Goal: Task Accomplishment & Management: Complete application form

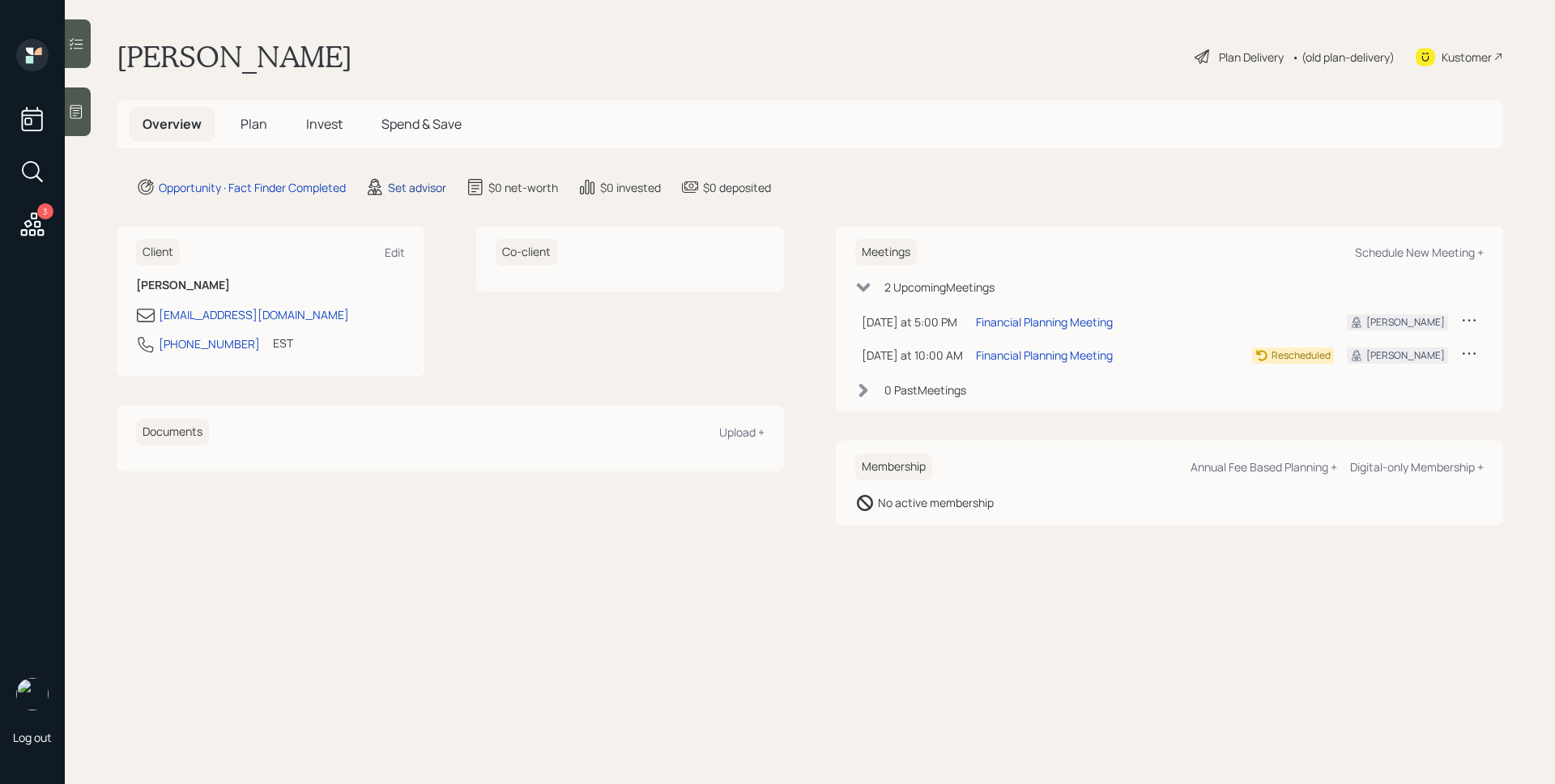
click at [422, 191] on div "Set advisor" at bounding box center [417, 187] width 58 height 17
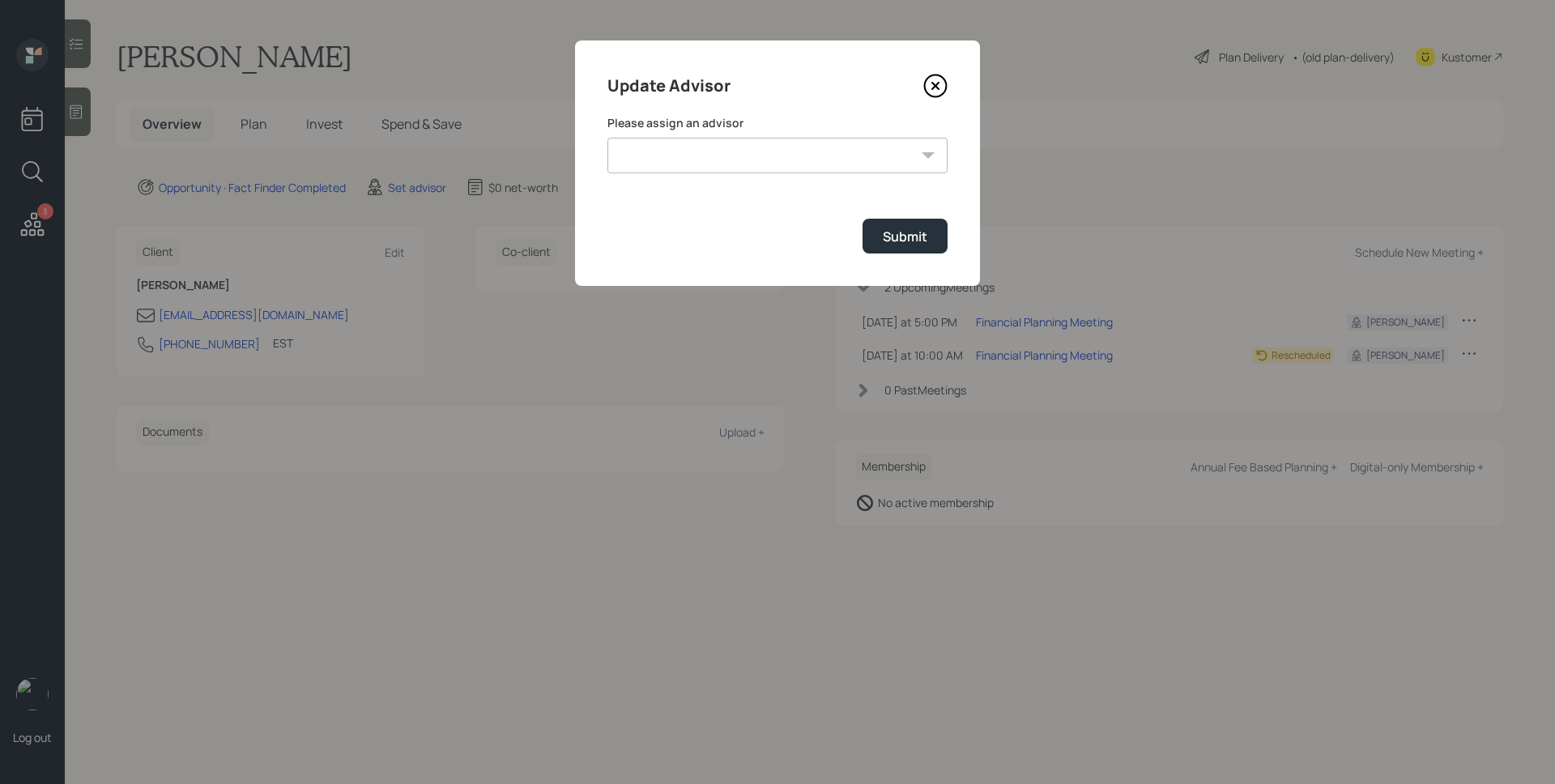
click at [733, 152] on select "Jonah Coleman Tyler End Michael Russo Treva Nostdahl Eric Schwartz James DiStas…" at bounding box center [778, 155] width 340 height 36
select select "d946c976-65aa-4529-ac9d-02c4f1114fc0"
click at [608, 138] on select "Jonah Coleman Tyler End Michael Russo Treva Nostdahl Eric Schwartz James DiStas…" at bounding box center [778, 155] width 340 height 36
click at [925, 244] on div "Submit" at bounding box center [905, 236] width 45 height 18
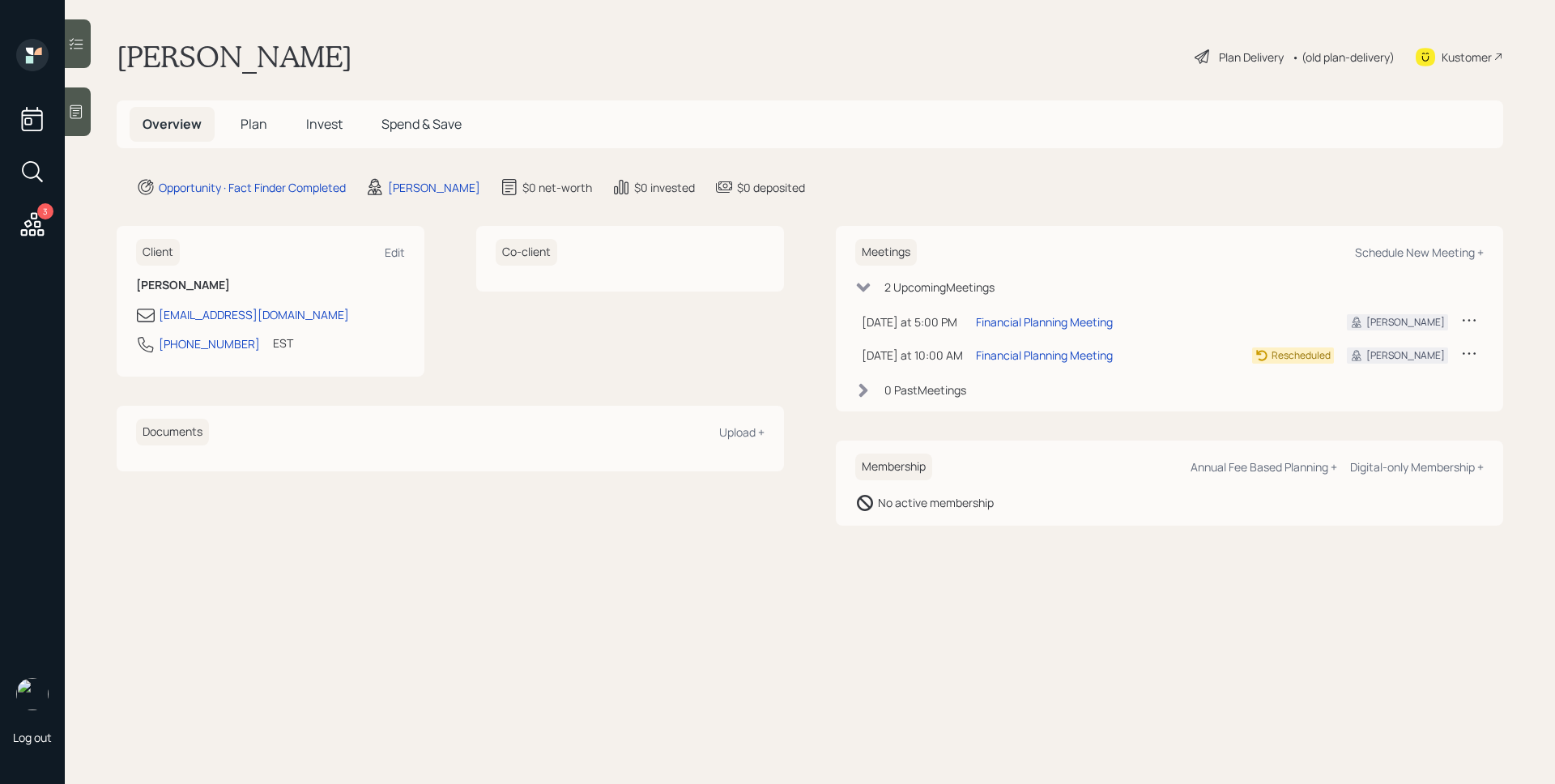
click at [255, 120] on span "Plan" at bounding box center [254, 124] width 27 height 18
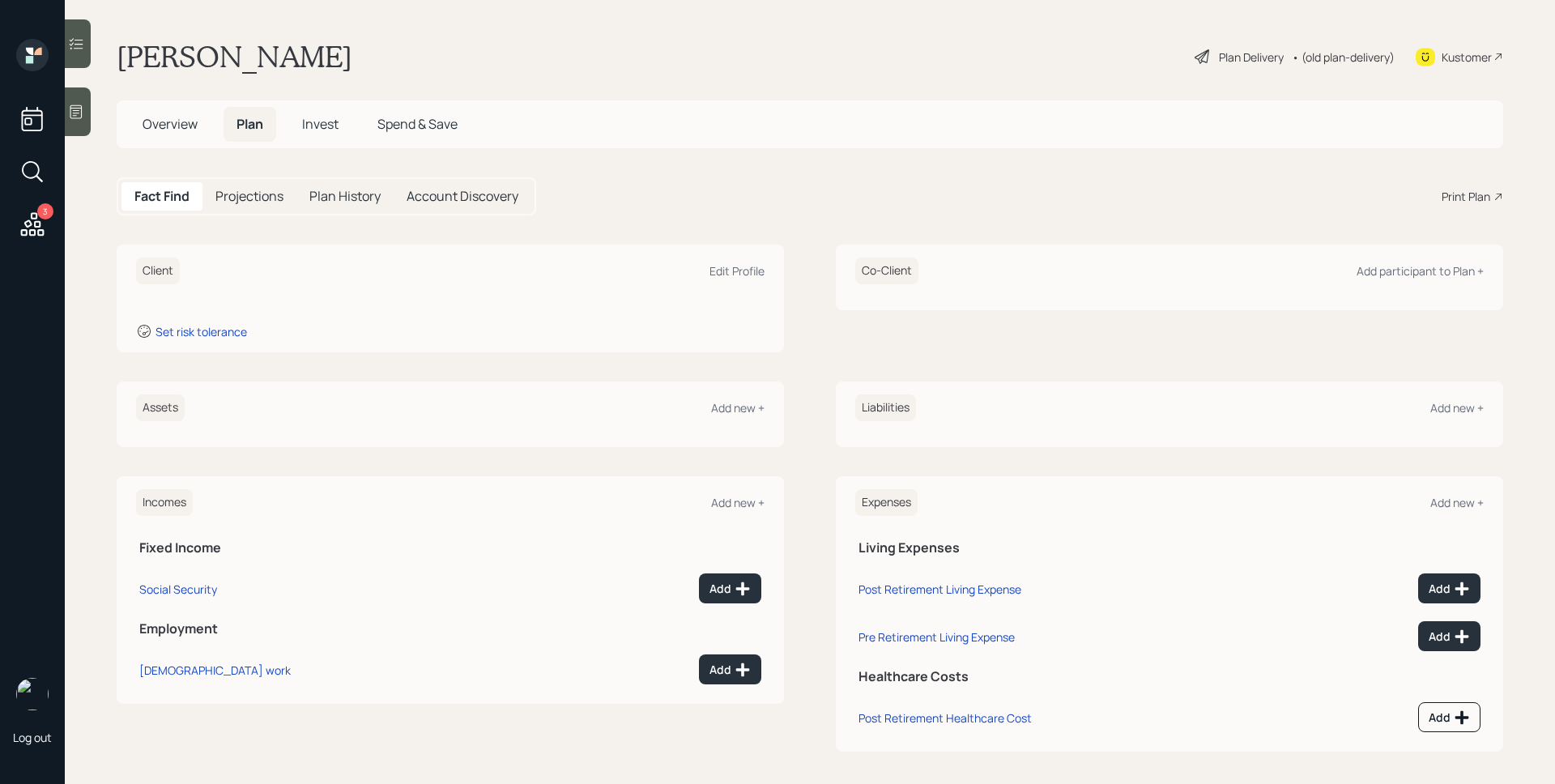
click at [85, 104] on div at bounding box center [78, 111] width 26 height 49
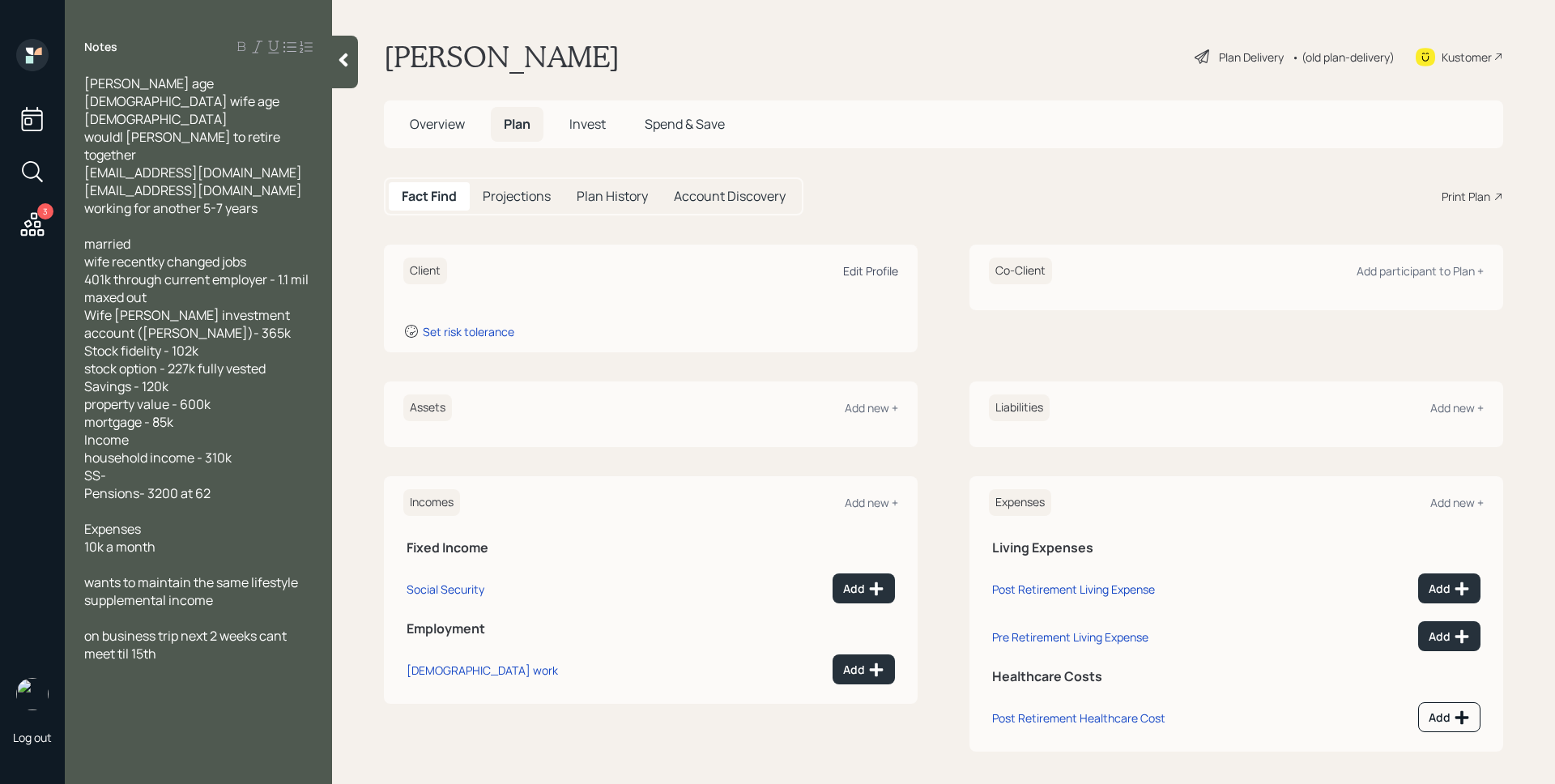
click at [881, 270] on div "Edit Profile" at bounding box center [870, 271] width 55 height 15
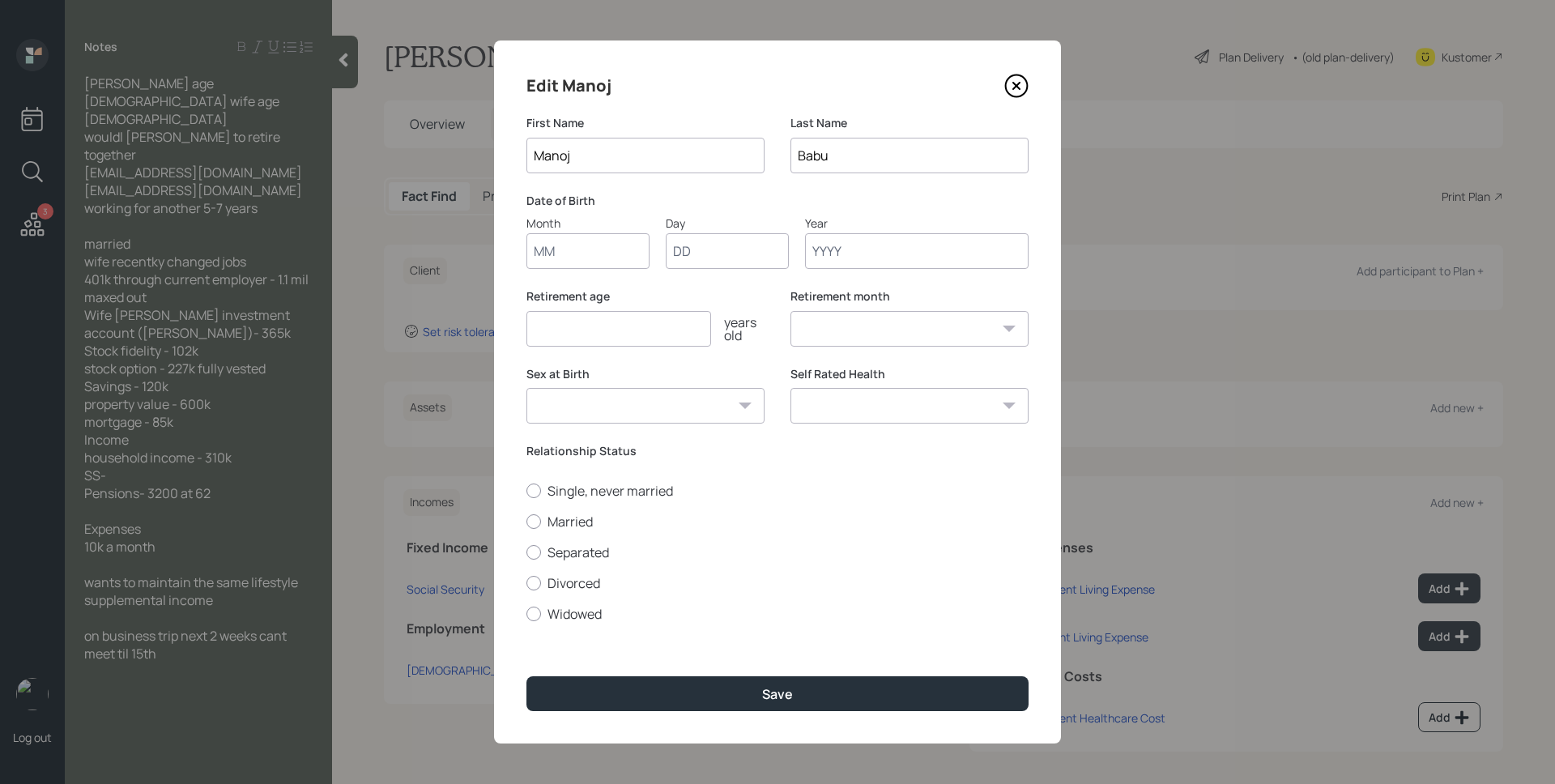
click at [566, 248] on input "Month" at bounding box center [587, 251] width 123 height 36
type input "01"
type input "1971"
select select "1"
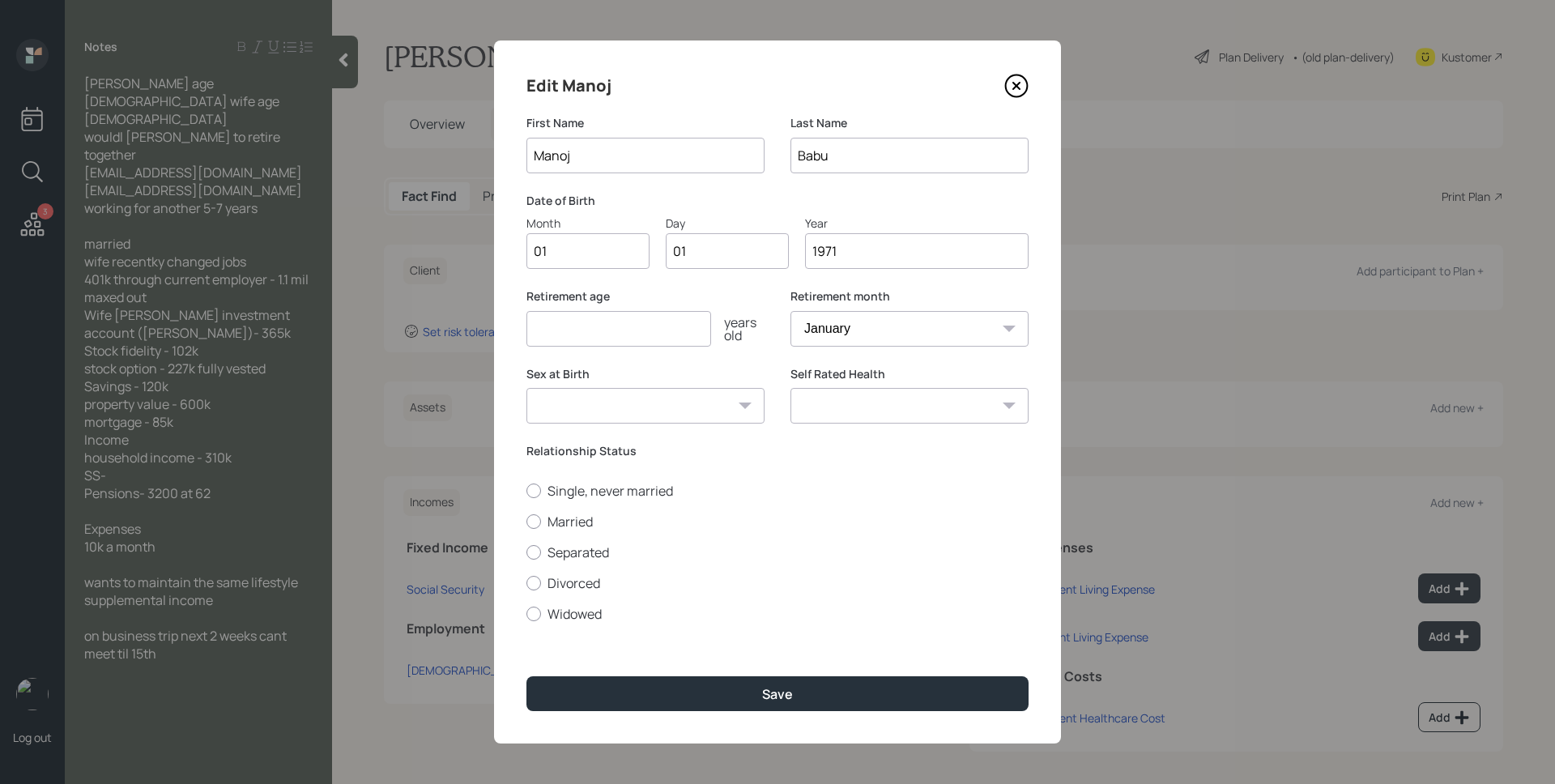
type input "1971"
type input "59"
click at [568, 519] on label "Married" at bounding box center [778, 521] width 502 height 18
click at [526, 521] on input "Married" at bounding box center [526, 521] width 1 height 1
radio input "true"
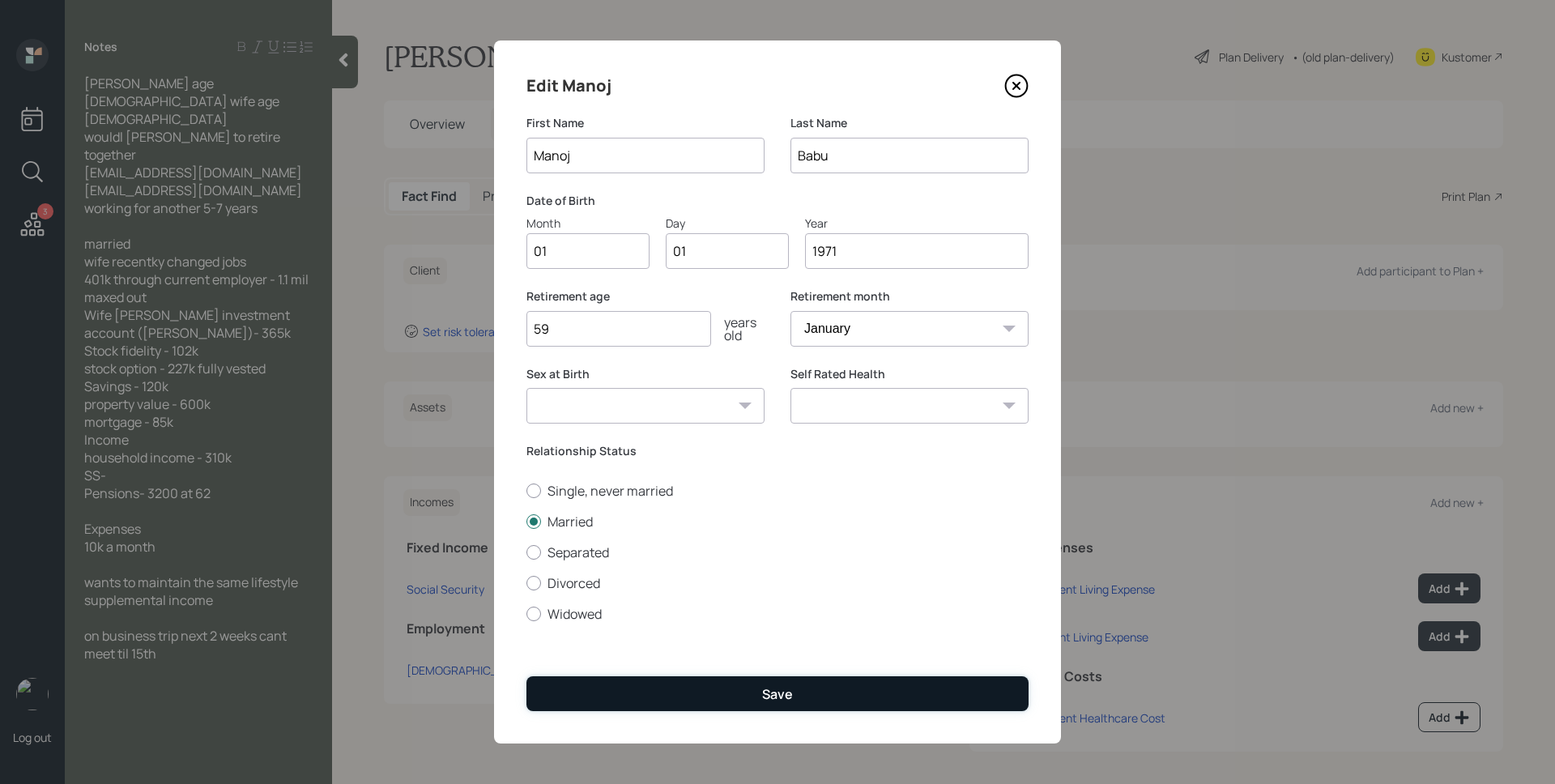
click at [775, 703] on button "Save" at bounding box center [778, 693] width 502 height 35
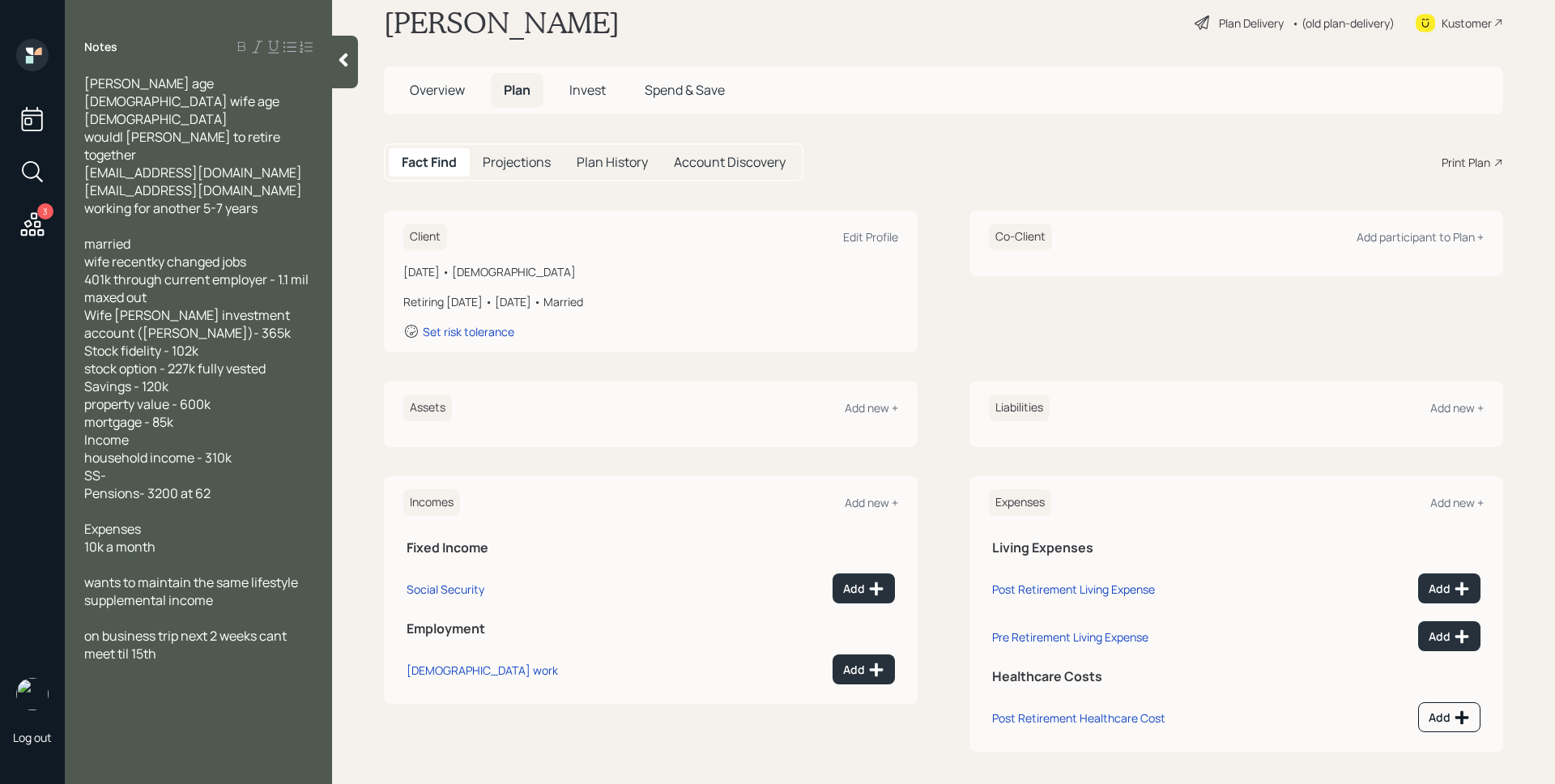
scroll to position [40, 0]
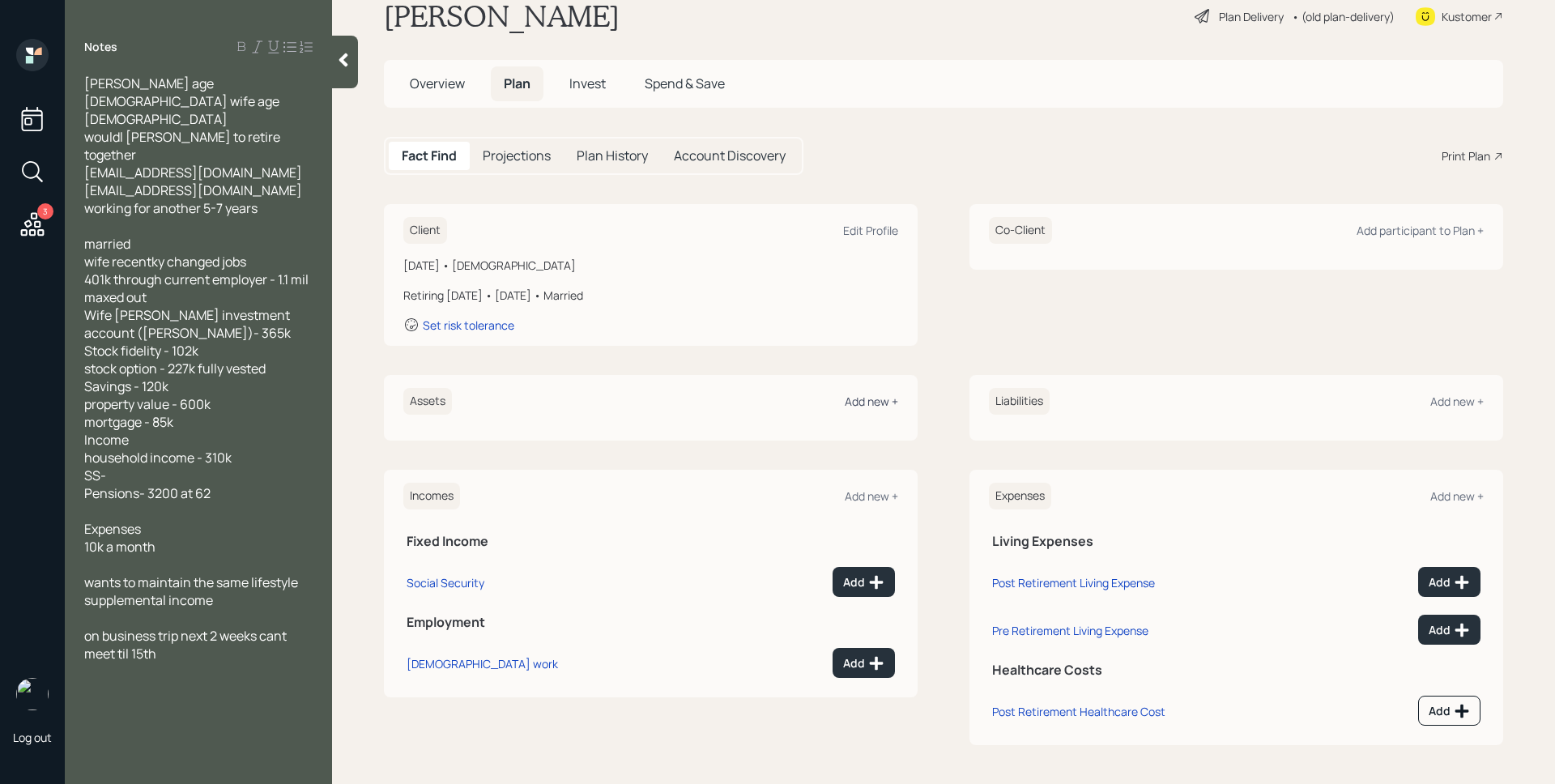
click at [871, 404] on div "Add new +" at bounding box center [871, 401] width 53 height 15
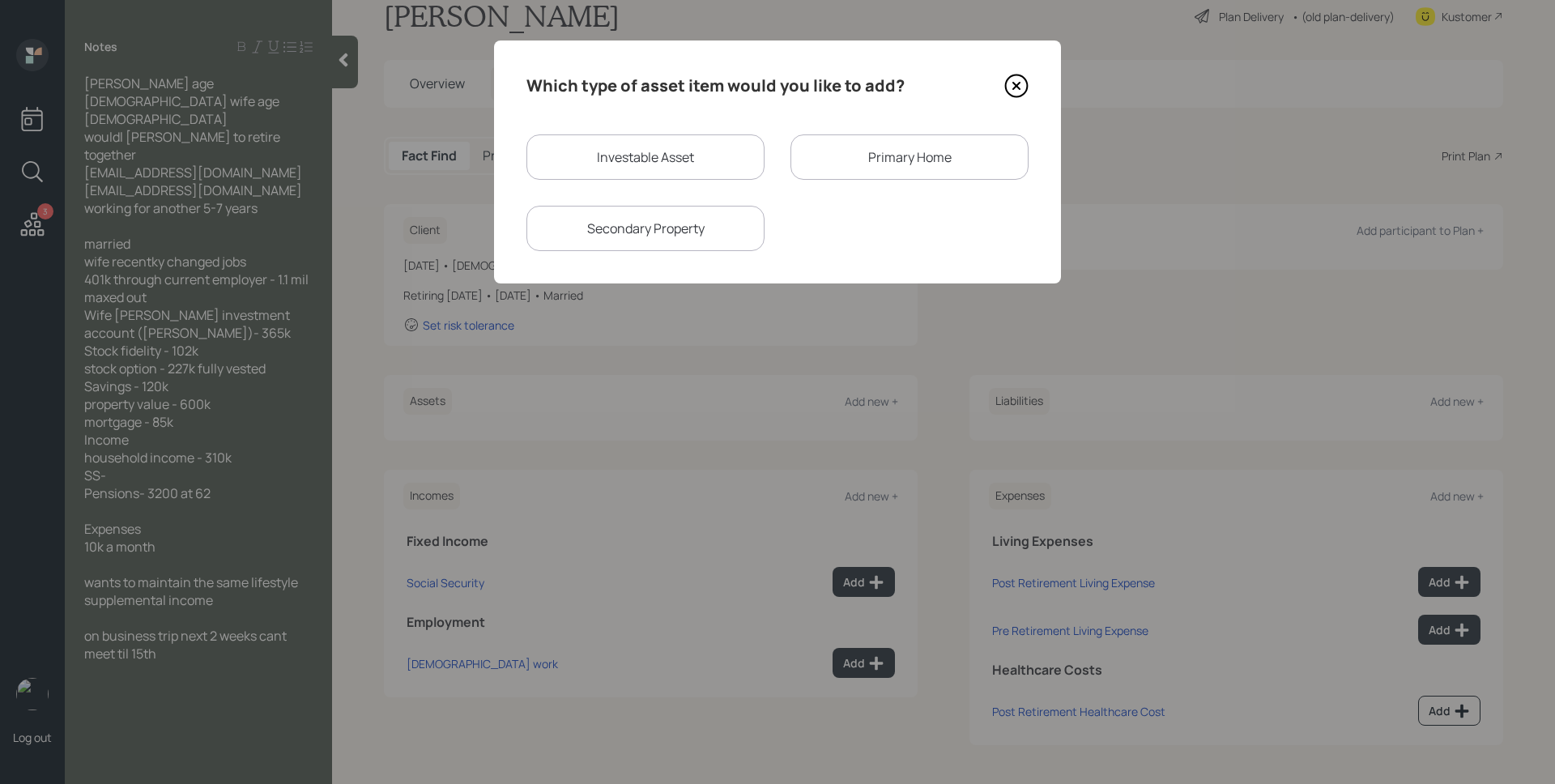
click at [677, 163] on div "Investable Asset" at bounding box center [645, 157] width 238 height 45
select select "taxable"
select select "balanced"
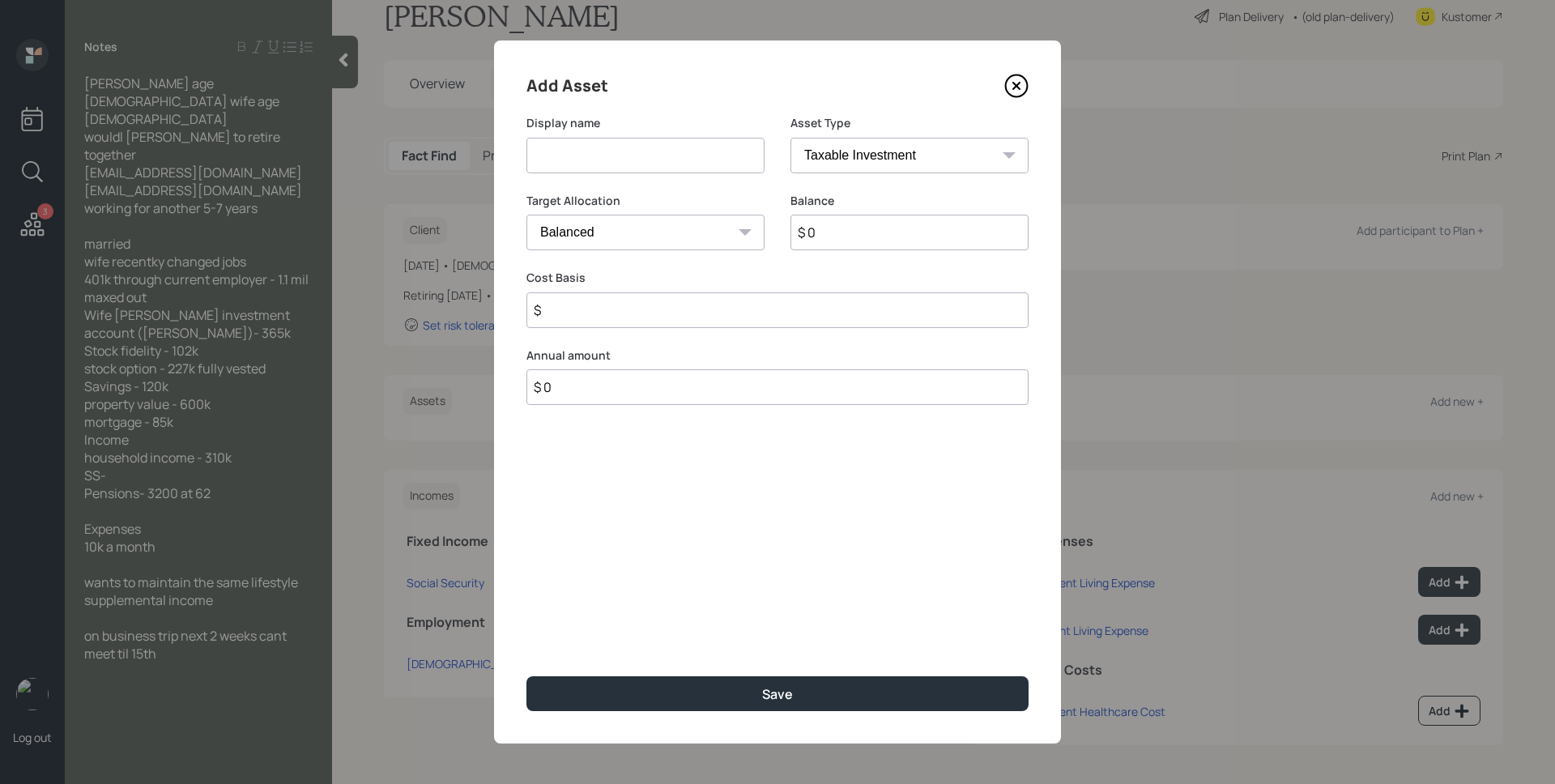
click at [662, 158] on input at bounding box center [645, 155] width 238 height 36
type input "401k"
click at [945, 152] on select "SEP IRA IRA Roth IRA 401(k) Roth 401(k) 403(b) Roth 403(b) 457(b) Roth 457(b) H…" at bounding box center [910, 155] width 238 height 36
select select "company_sponsored"
click at [791, 138] on select "SEP IRA IRA Roth IRA 401(k) Roth 401(k) 403(b) Roth 403(b) 457(b) Roth 457(b) H…" at bounding box center [910, 155] width 238 height 36
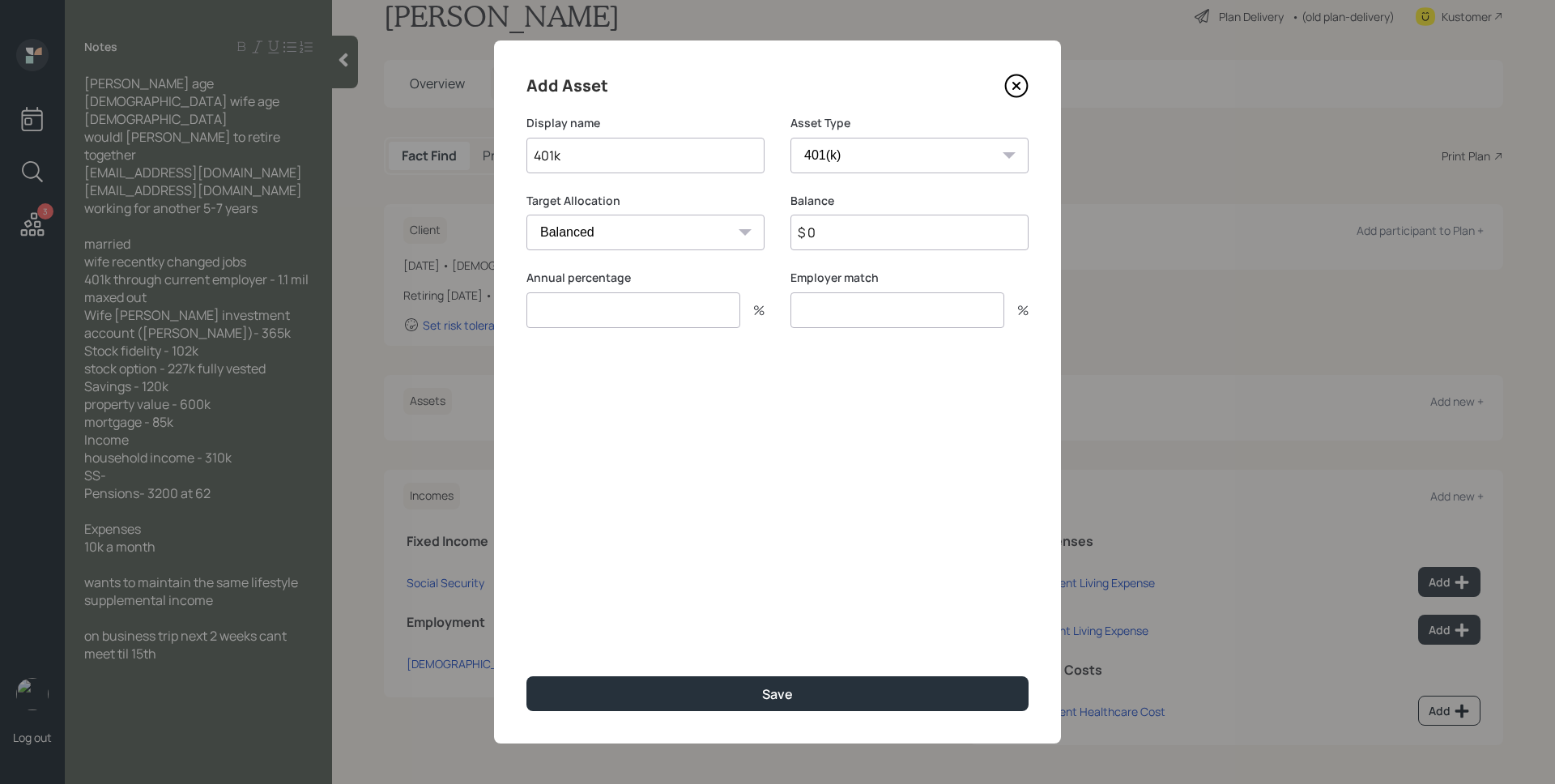
click at [852, 236] on input "$ 0" at bounding box center [910, 232] width 238 height 36
type input "$ 1,100,000"
type input "0"
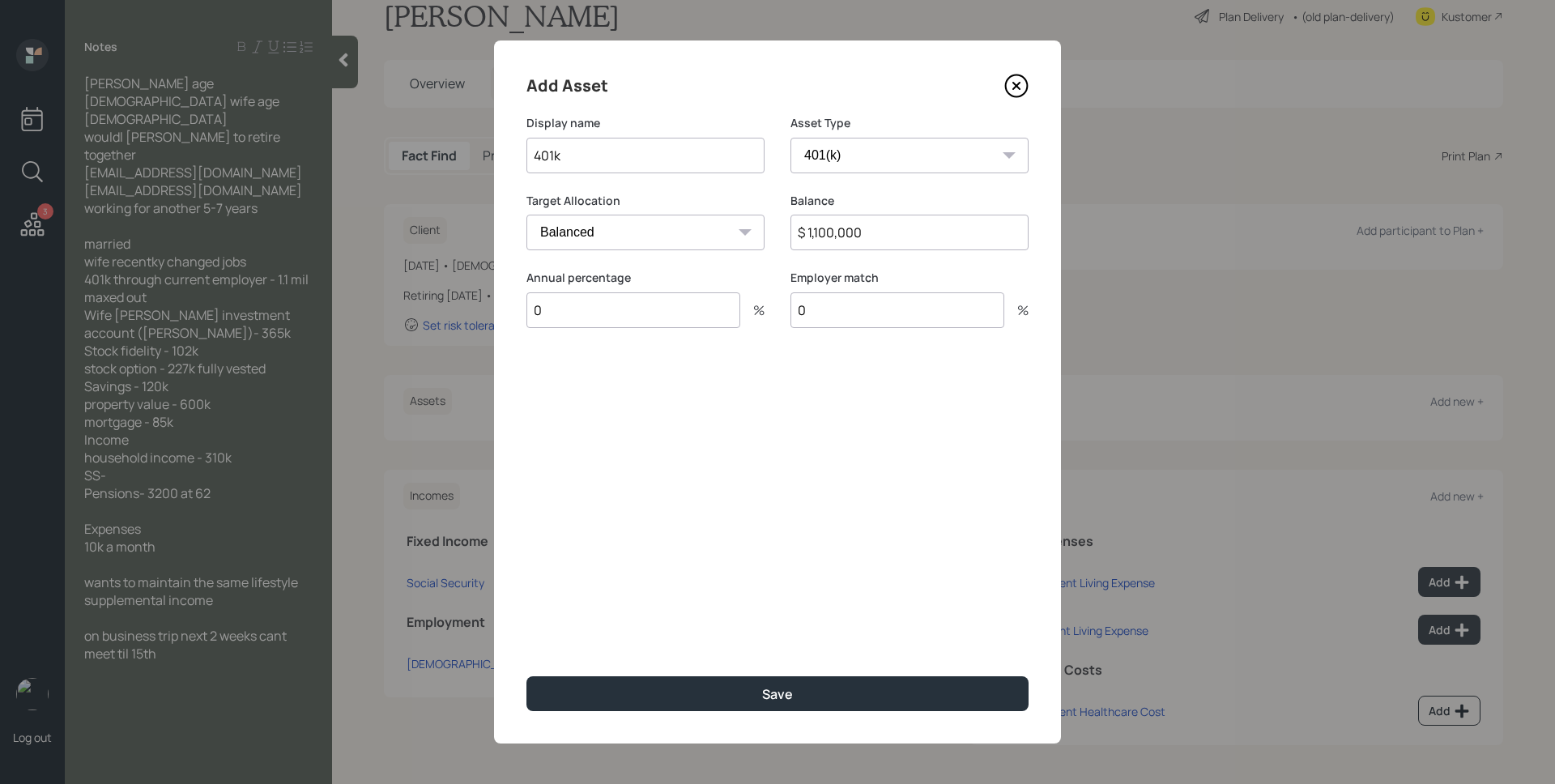
click at [526, 676] on button "Save" at bounding box center [778, 693] width 502 height 35
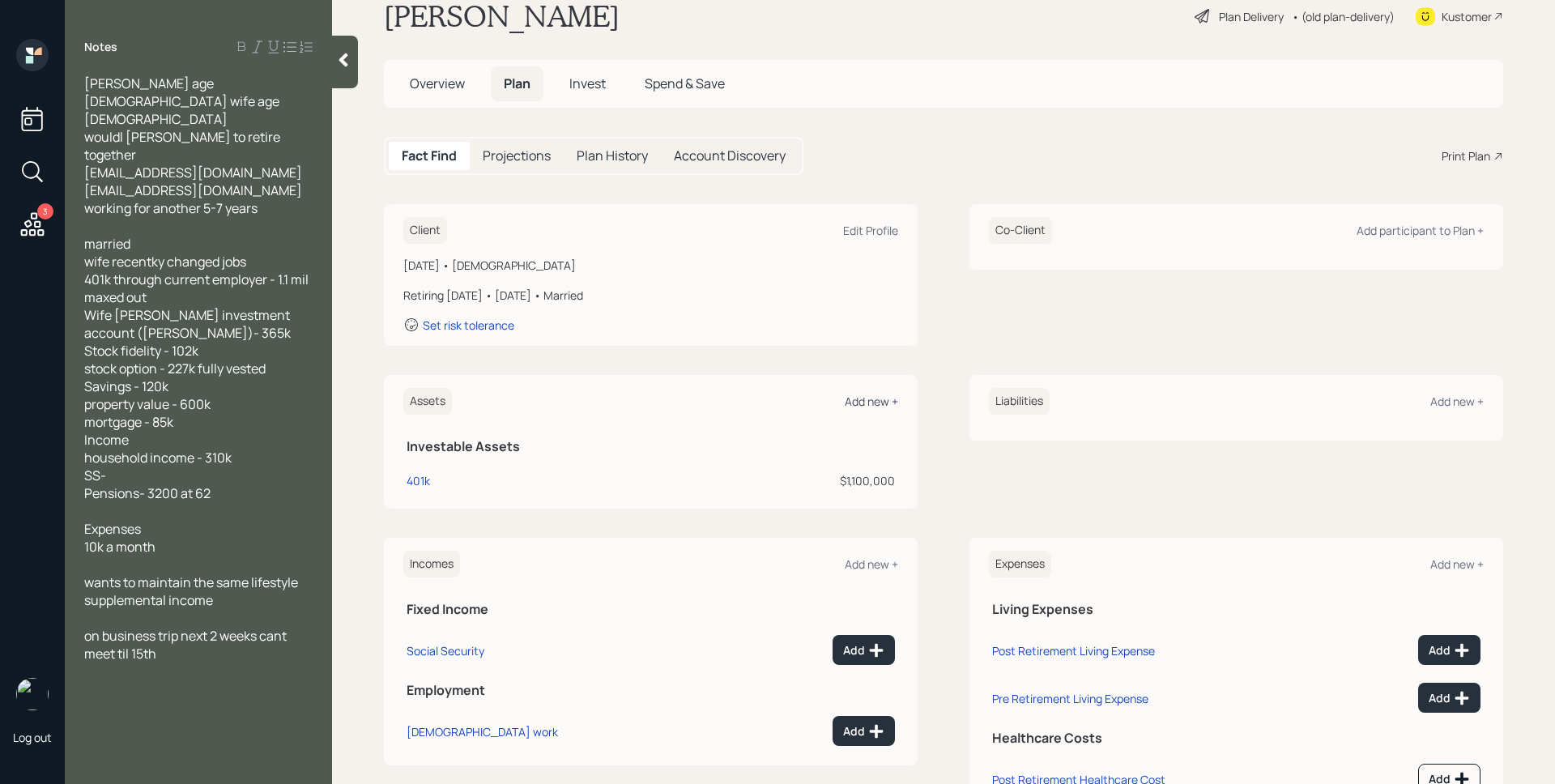
click at [869, 397] on div "Add new +" at bounding box center [871, 401] width 53 height 15
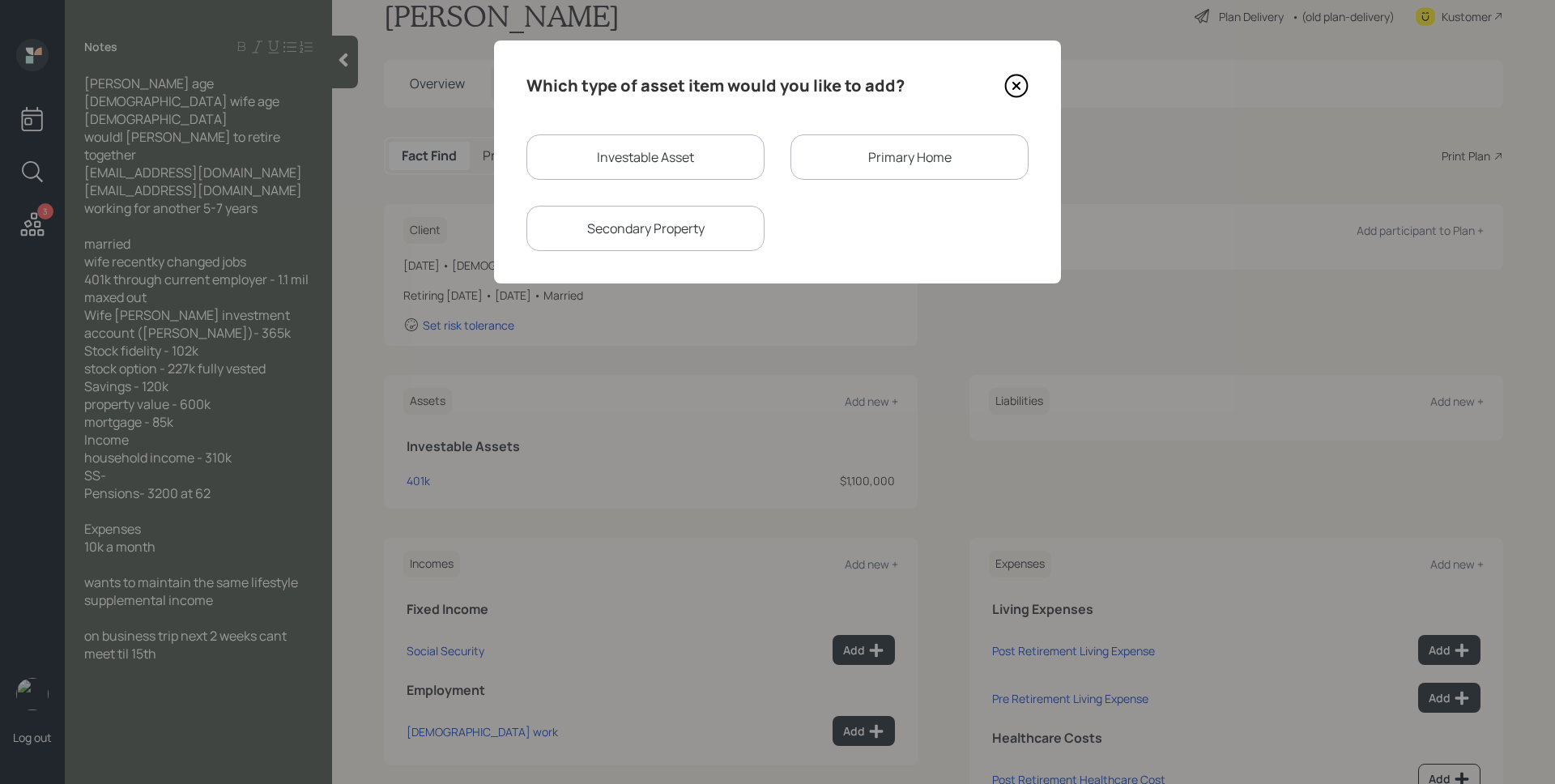
click at [591, 141] on div "Investable Asset" at bounding box center [645, 157] width 238 height 45
select select "taxable"
select select "balanced"
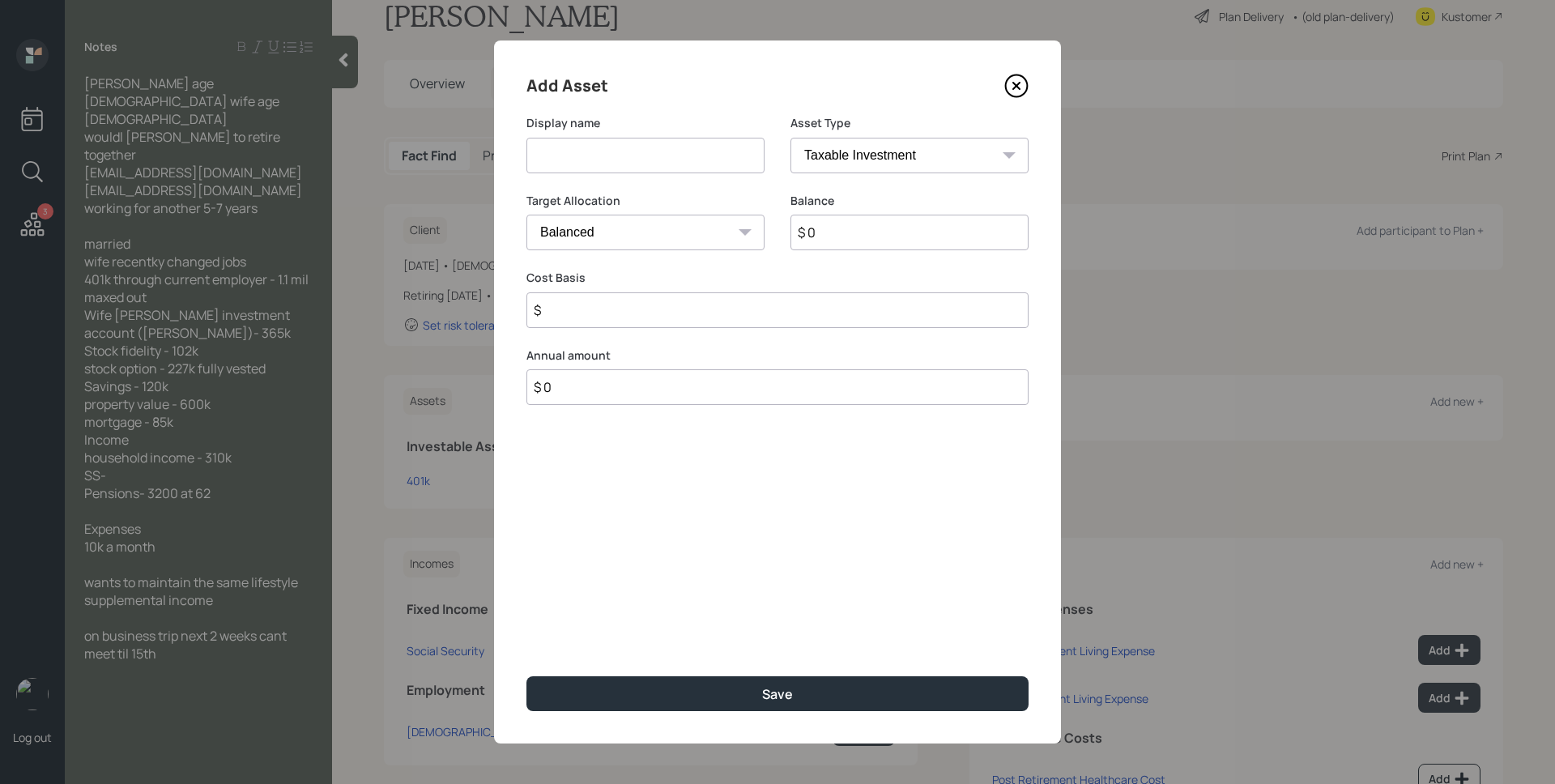
click at [619, 165] on input at bounding box center [645, 155] width 238 height 36
type input "Fisher Roth IRA"
click at [953, 164] on select "SEP IRA IRA Roth IRA 401(k) Roth 401(k) 403(b) Roth 403(b) 457(b) Roth 457(b) H…" at bounding box center [910, 155] width 238 height 36
select select "roth_ira"
click at [791, 138] on select "SEP IRA IRA Roth IRA 401(k) Roth 401(k) 403(b) Roth 403(b) 457(b) Roth 457(b) H…" at bounding box center [910, 155] width 238 height 36
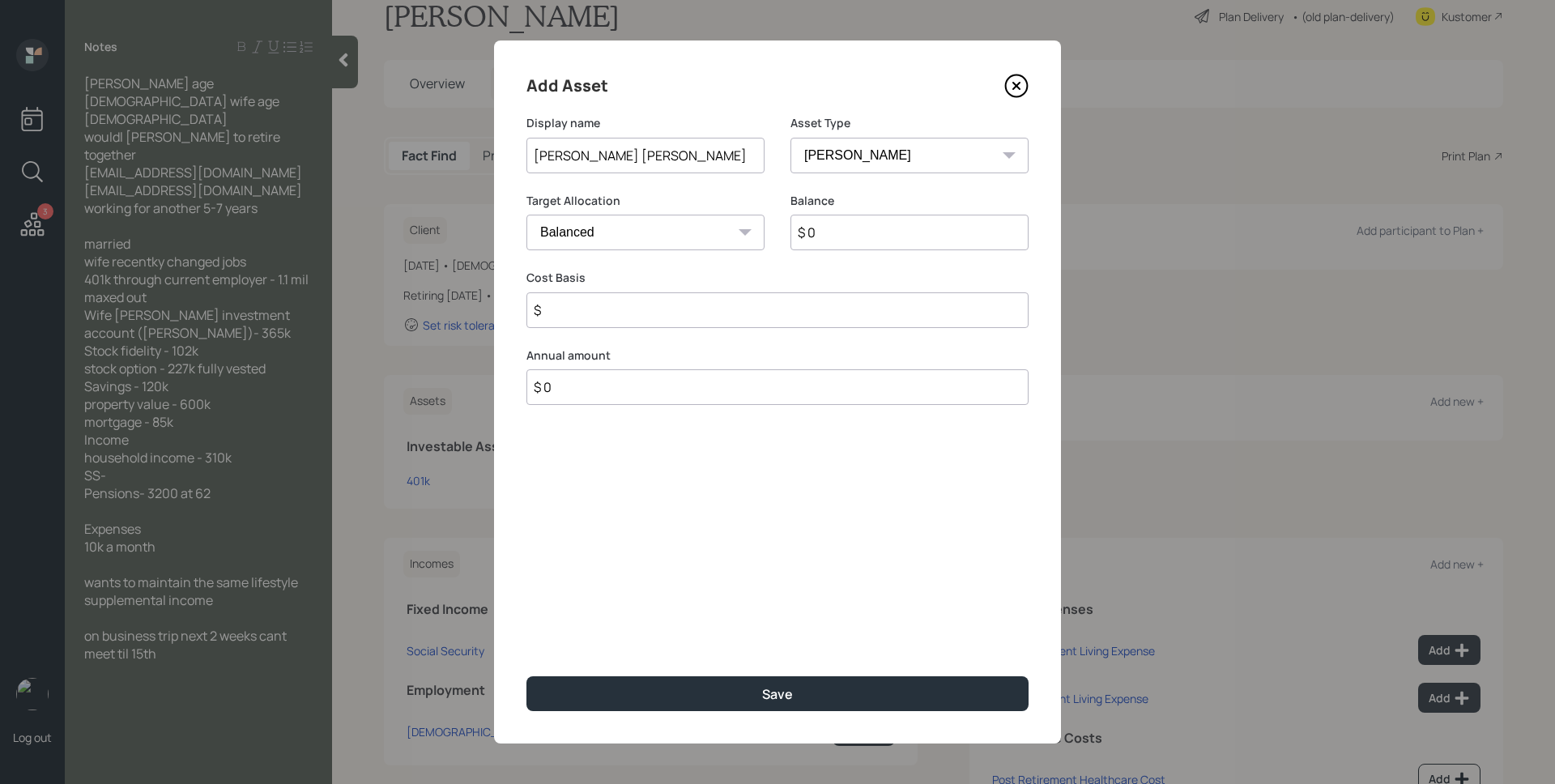
type input "$"
click at [869, 238] on input "$ 0" at bounding box center [910, 232] width 238 height 36
type input "$ 365,000"
type input "$ 0"
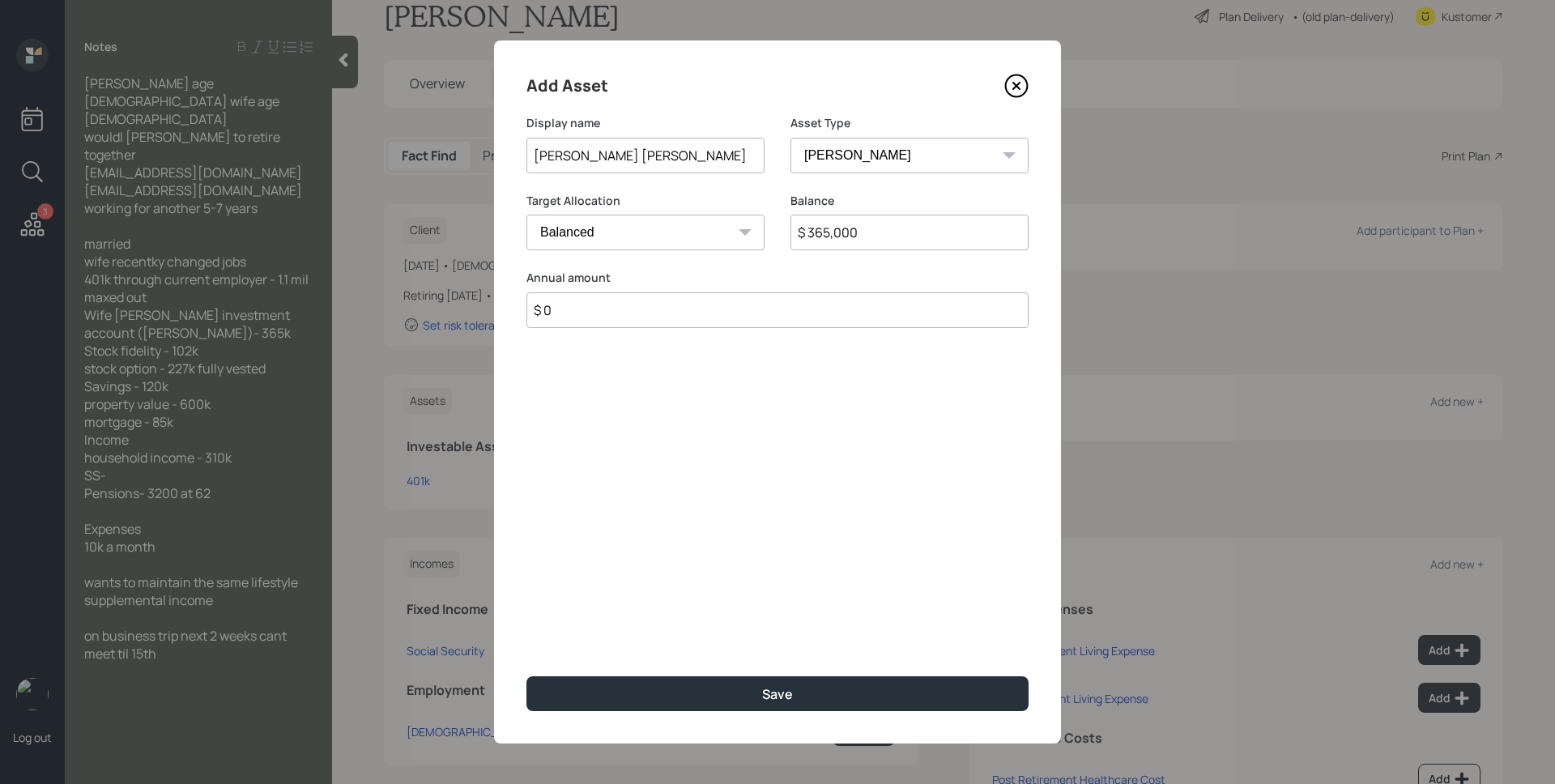
click at [526, 676] on button "Save" at bounding box center [778, 693] width 502 height 35
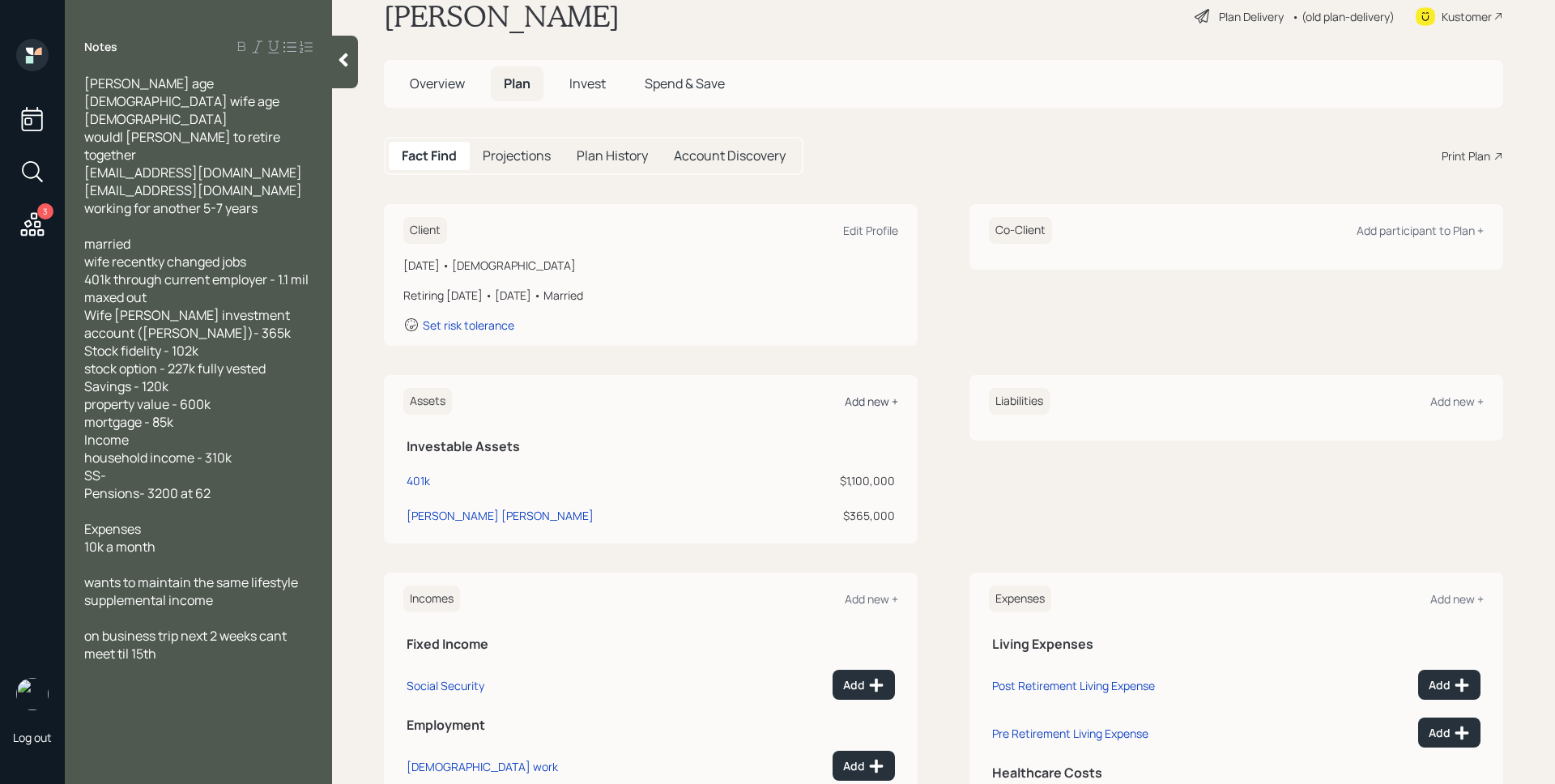
click at [881, 409] on div "Add new +" at bounding box center [871, 401] width 53 height 15
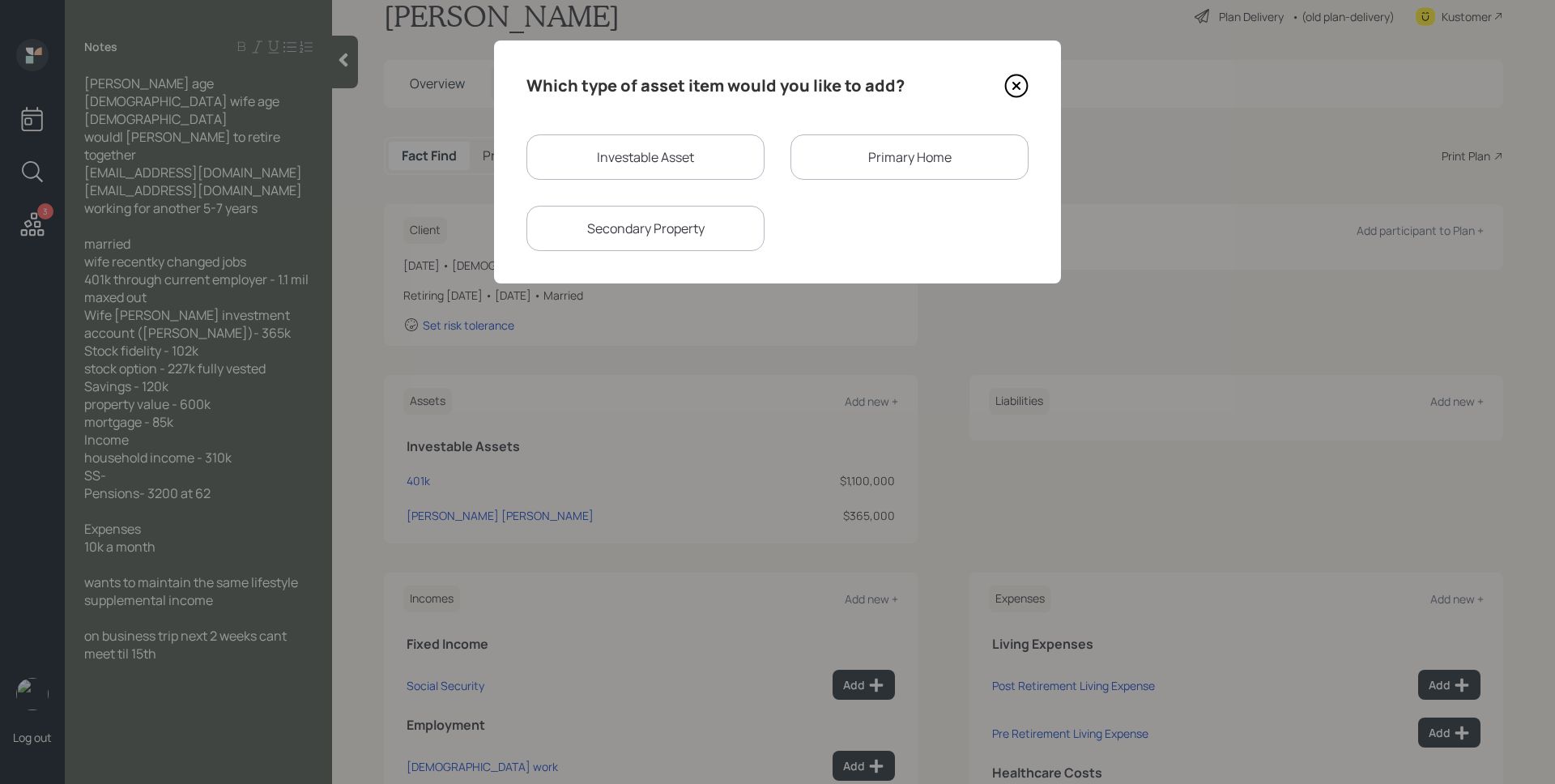
click at [689, 144] on div "Investable Asset" at bounding box center [645, 157] width 238 height 45
select select "taxable"
select select "balanced"
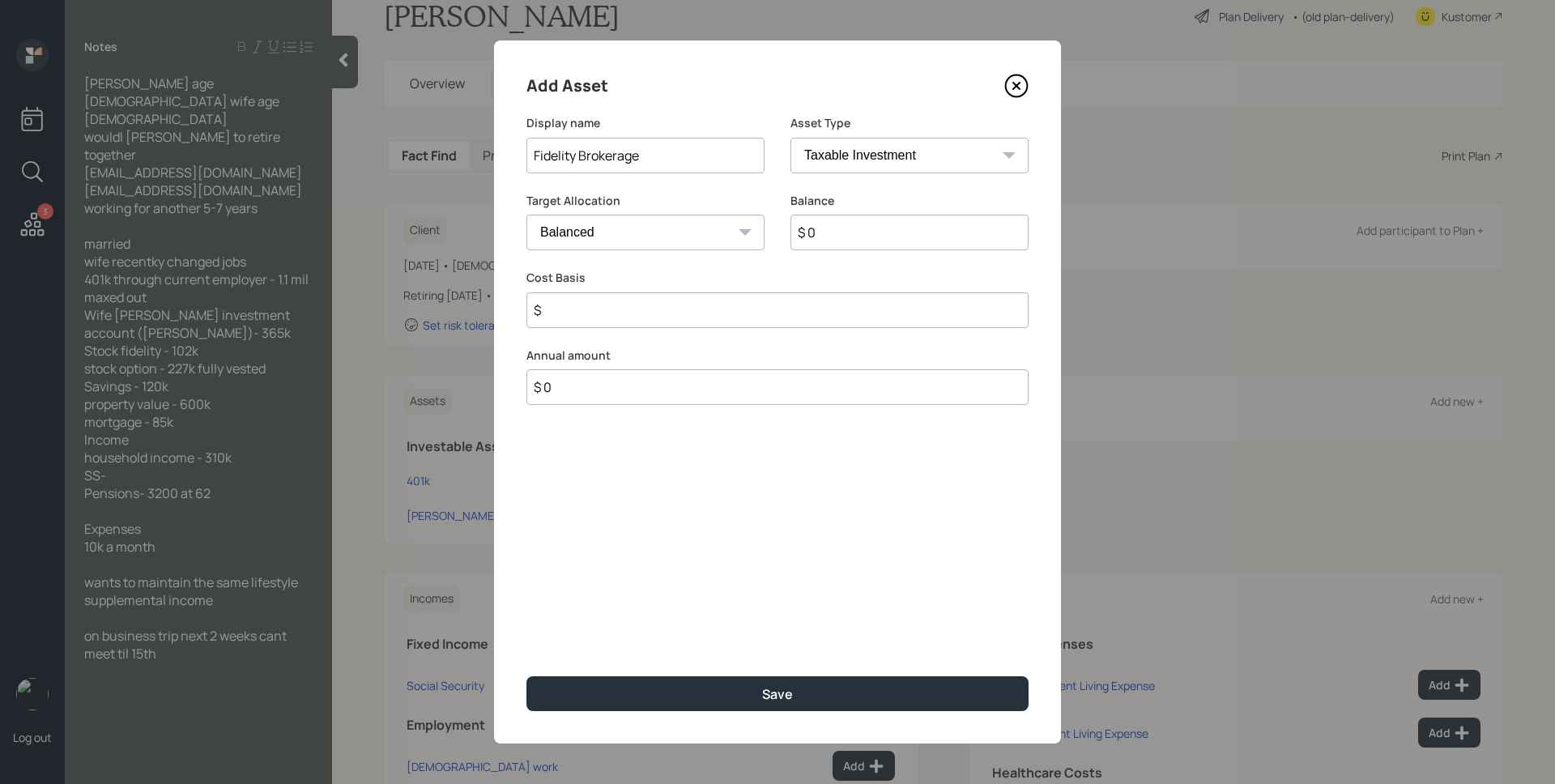
type input "Fidelity Brokerage"
click at [861, 241] on input "$ 0" at bounding box center [910, 232] width 238 height 36
type input "$ 102,000"
type input "$ 0"
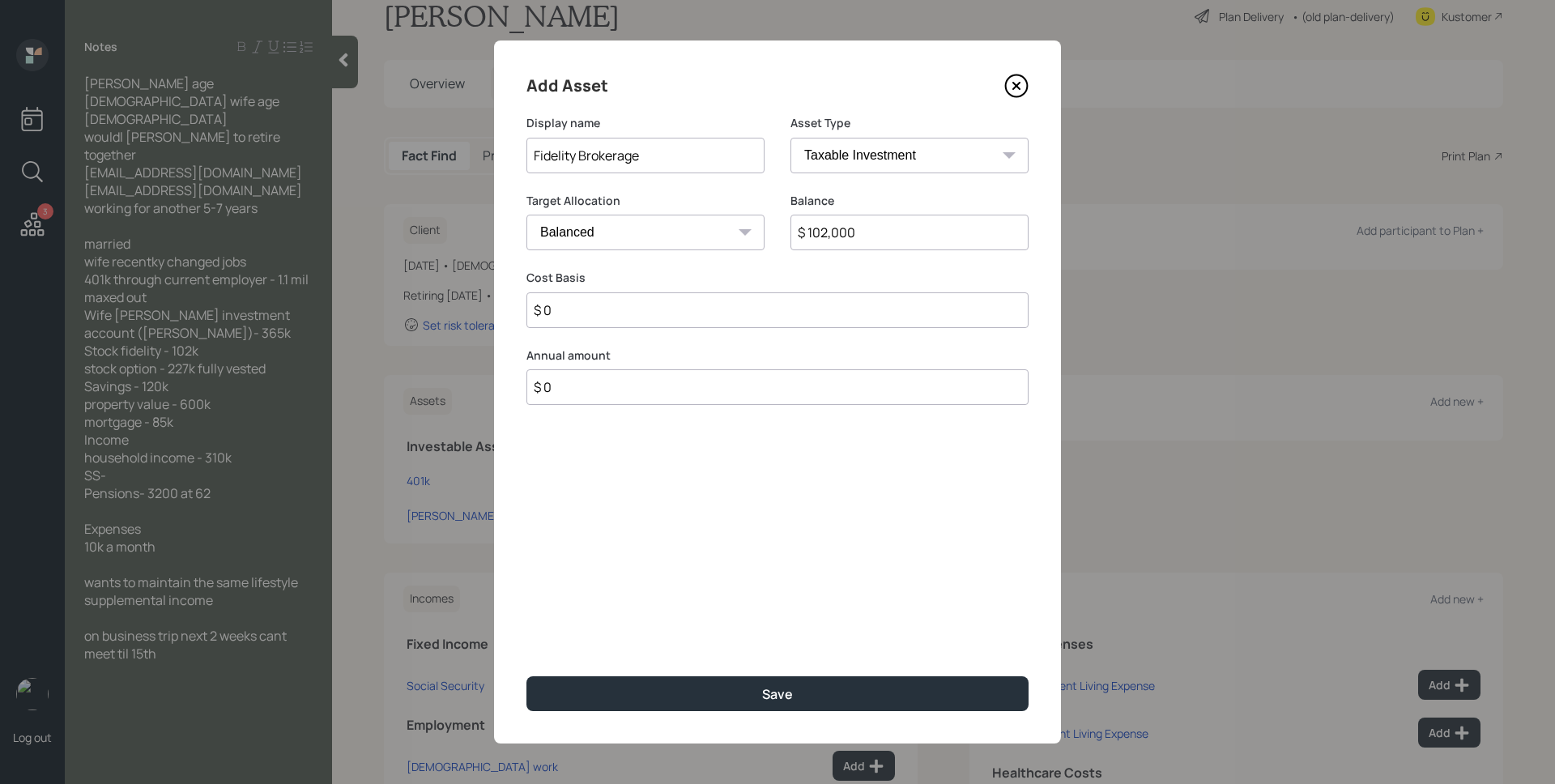
click at [526, 676] on button "Save" at bounding box center [778, 693] width 502 height 35
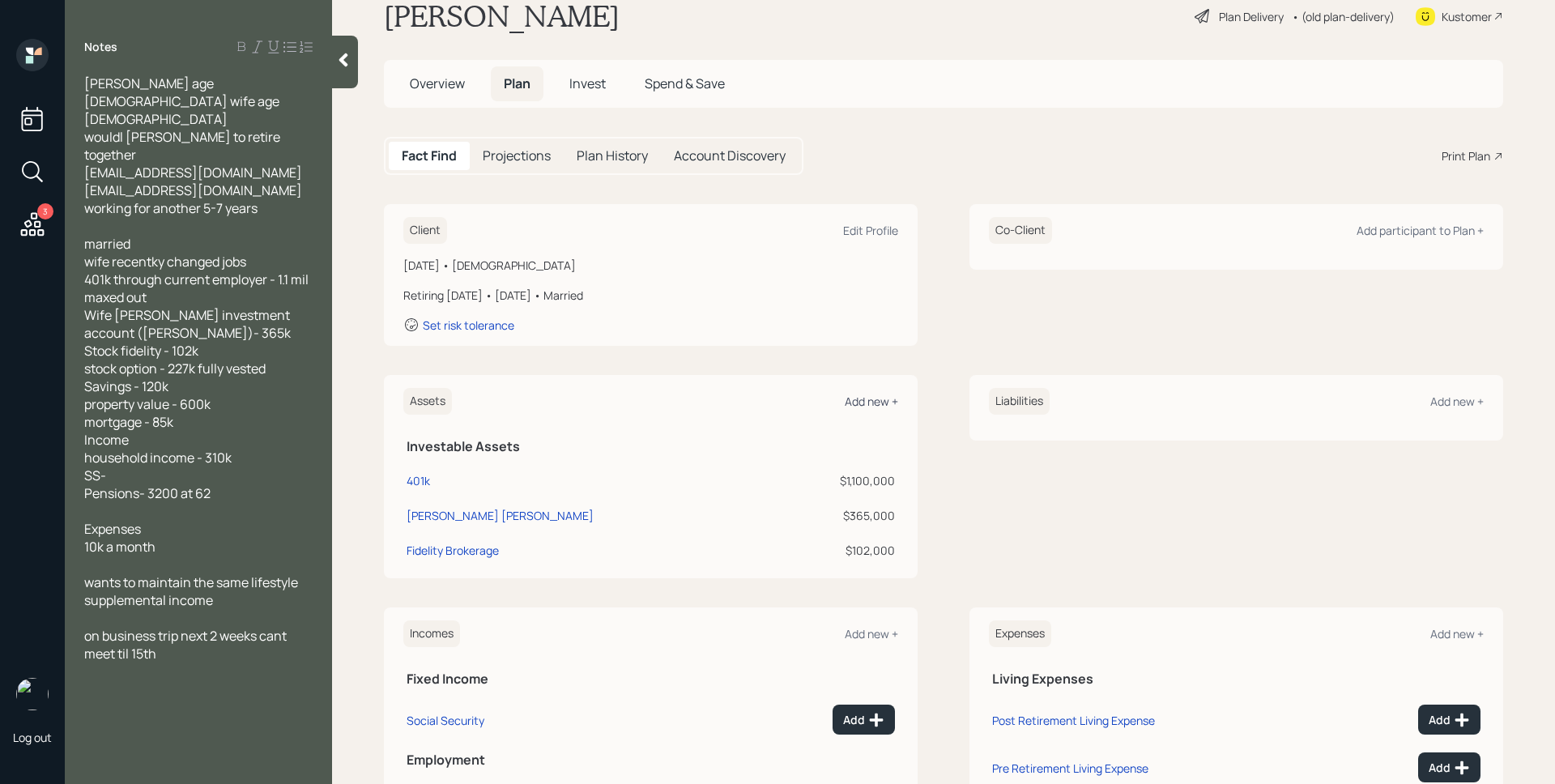
click at [869, 398] on div "Add new +" at bounding box center [871, 401] width 53 height 15
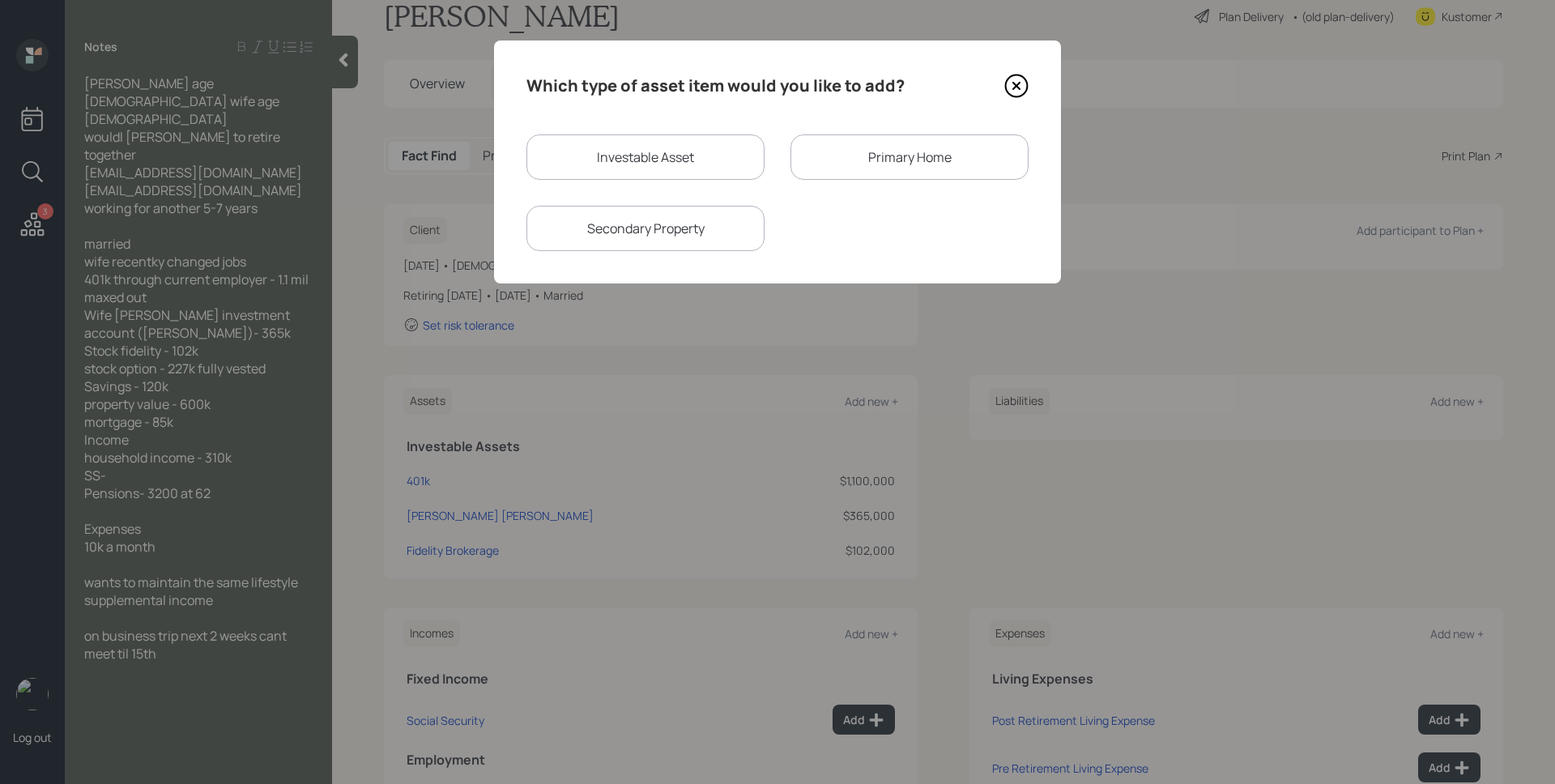
click at [678, 168] on div "Investable Asset" at bounding box center [645, 157] width 238 height 45
select select "taxable"
select select "balanced"
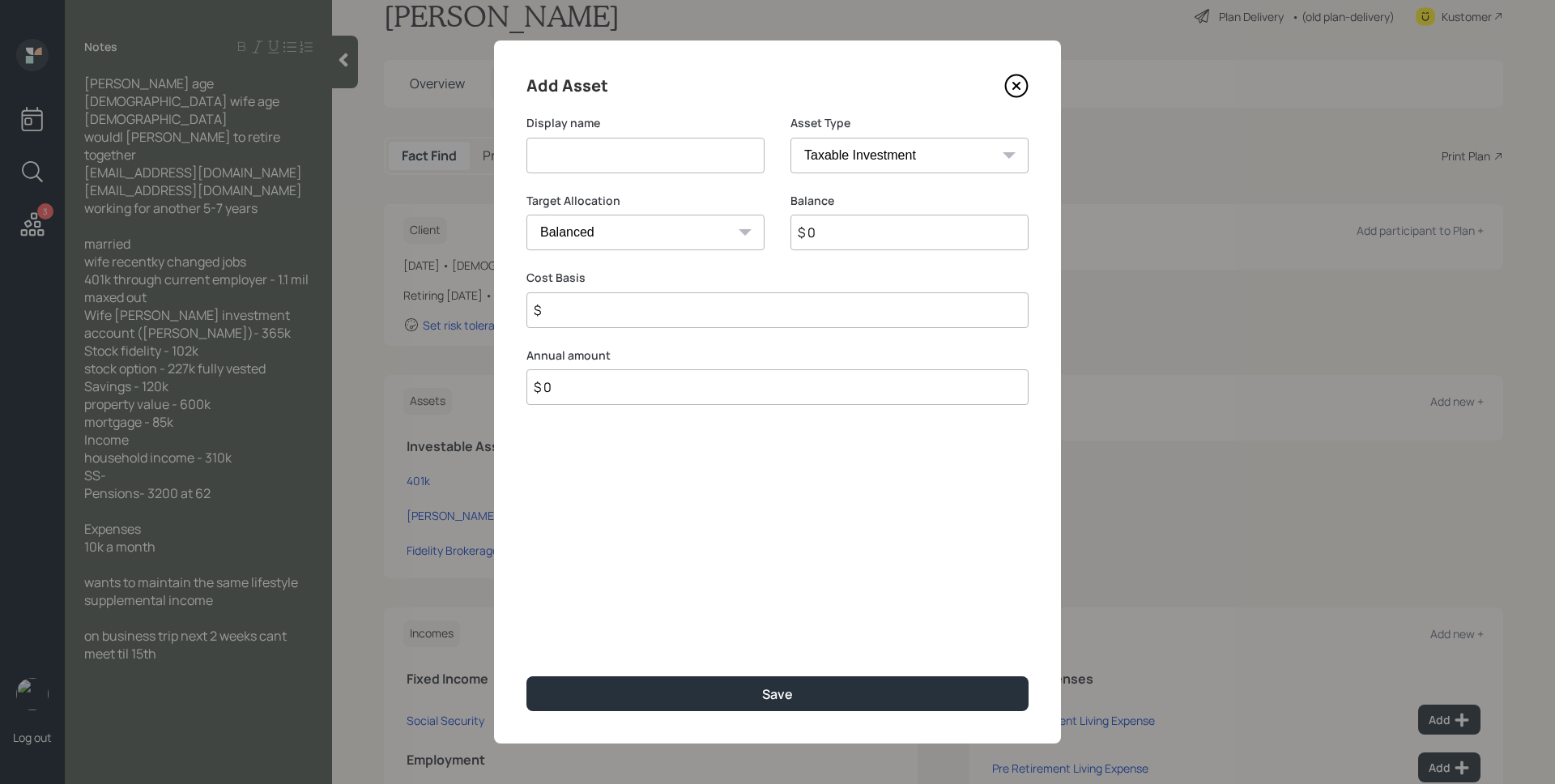
click at [674, 153] on input at bounding box center [645, 155] width 238 height 36
type input "Stock Option"
click at [668, 219] on select "Cash Conservative Balanced Aggressive" at bounding box center [645, 232] width 238 height 36
select select "aggressive"
click at [526, 214] on select "Cash Conservative Balanced Aggressive" at bounding box center [645, 232] width 238 height 36
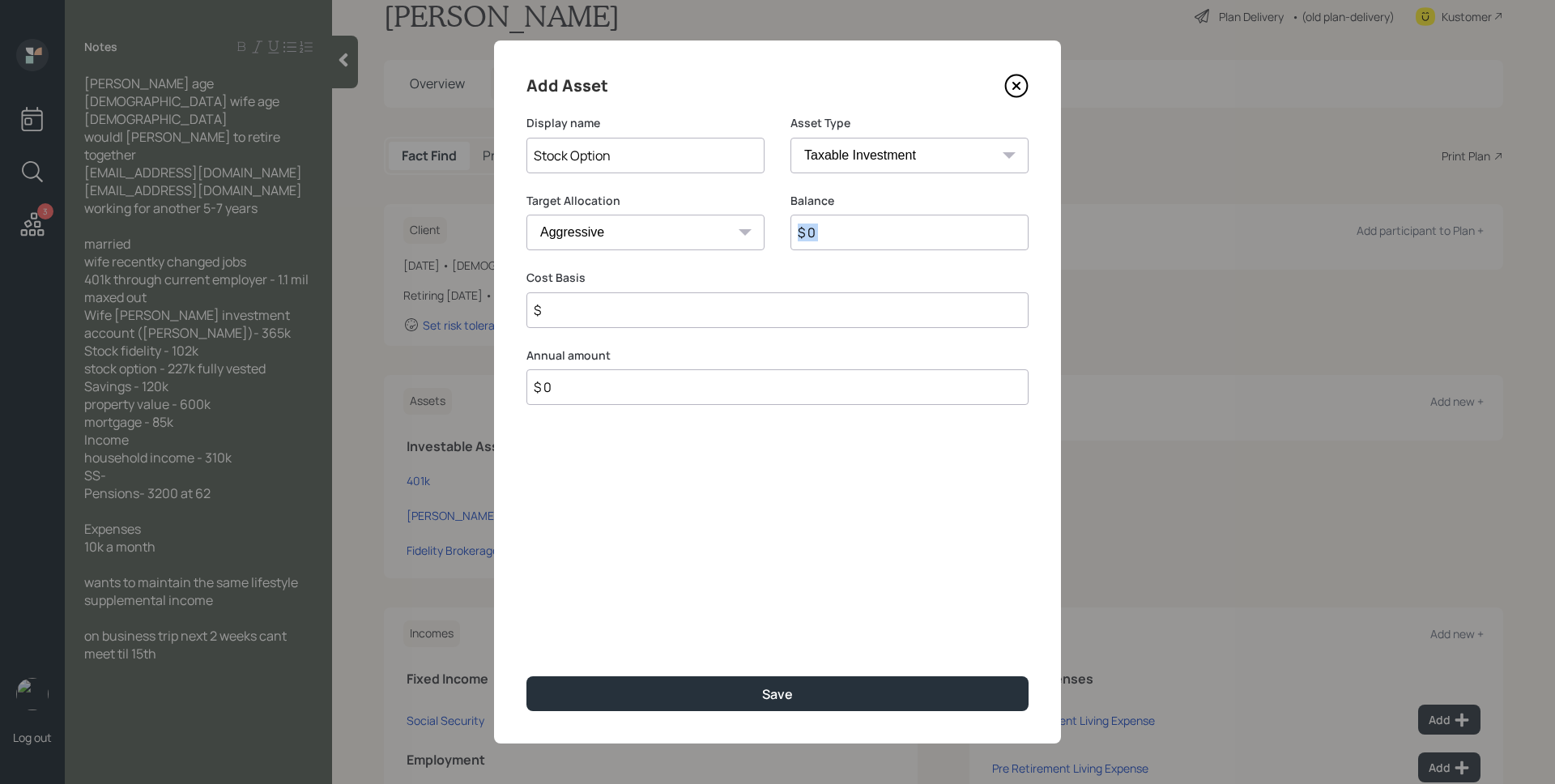
click at [910, 251] on div "Balance $ 0" at bounding box center [910, 231] width 238 height 78
click at [904, 243] on input "$ 0" at bounding box center [910, 232] width 238 height 36
type input "$ 227,000"
type input "$ 0"
click at [526, 676] on button "Save" at bounding box center [778, 693] width 502 height 35
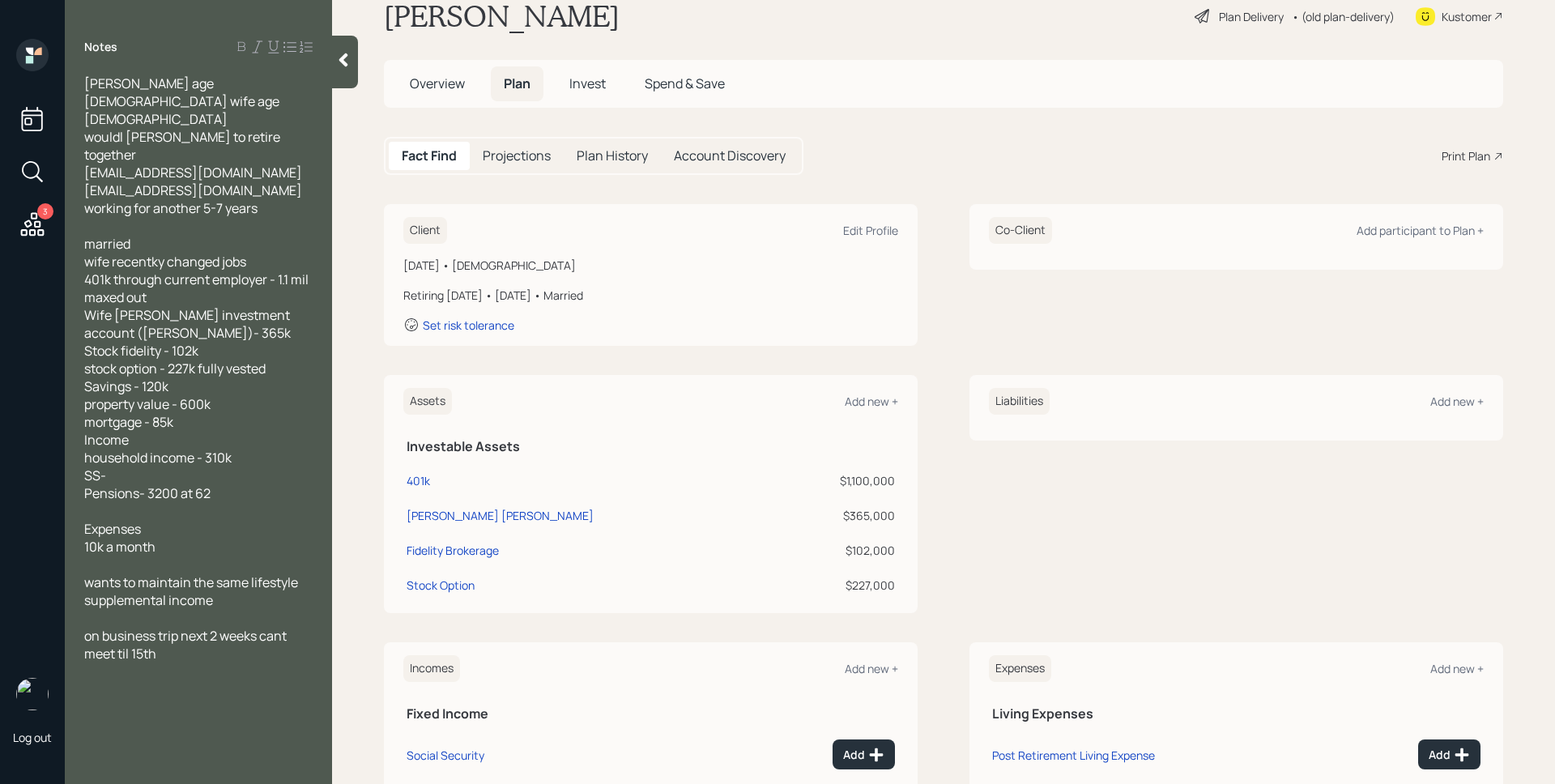
click at [825, 393] on div "Assets Add new +" at bounding box center [651, 401] width 495 height 27
click at [866, 402] on div "Add new +" at bounding box center [871, 401] width 53 height 15
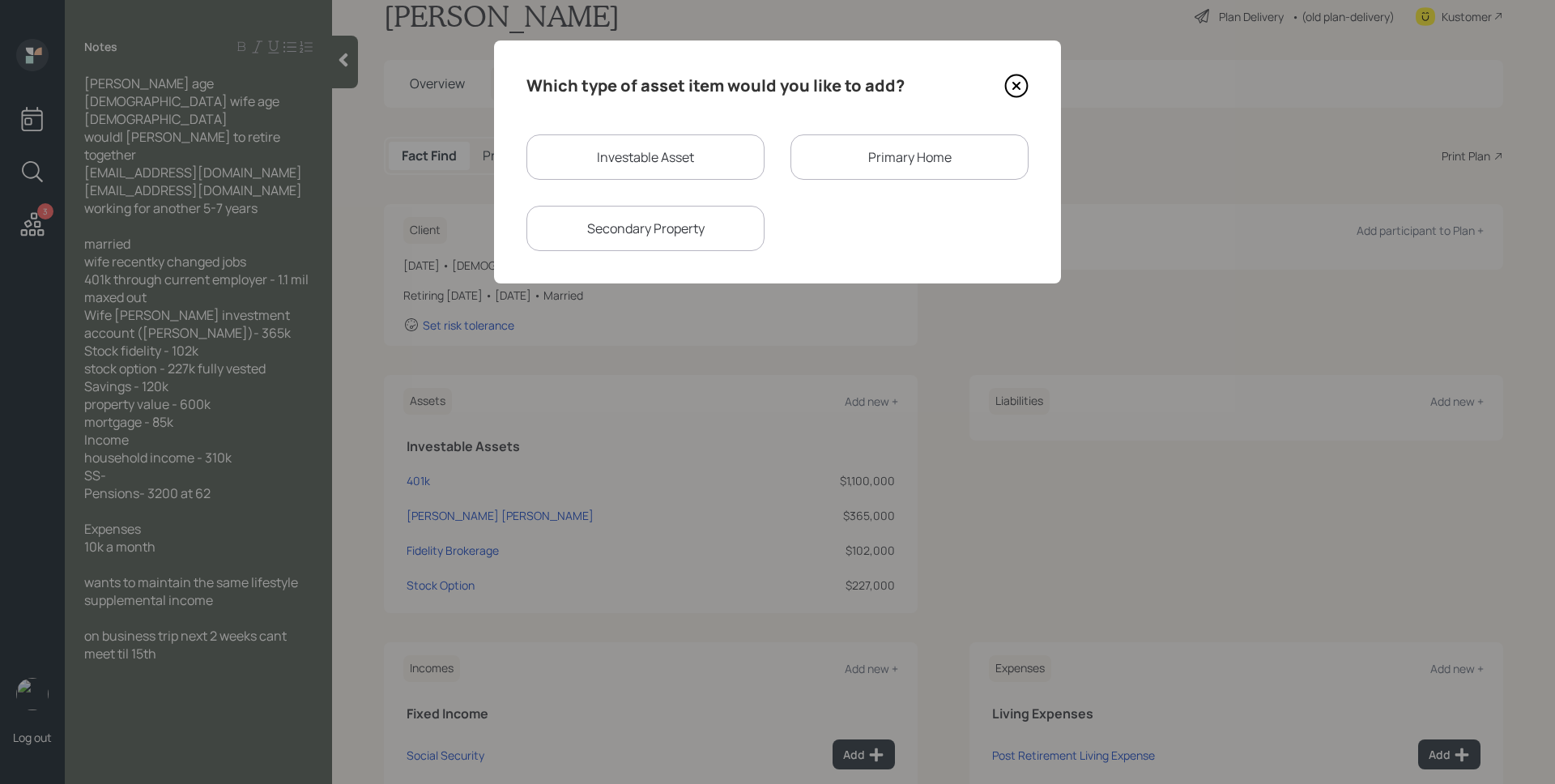
click at [640, 160] on div "Investable Asset" at bounding box center [645, 157] width 238 height 45
select select "taxable"
select select "balanced"
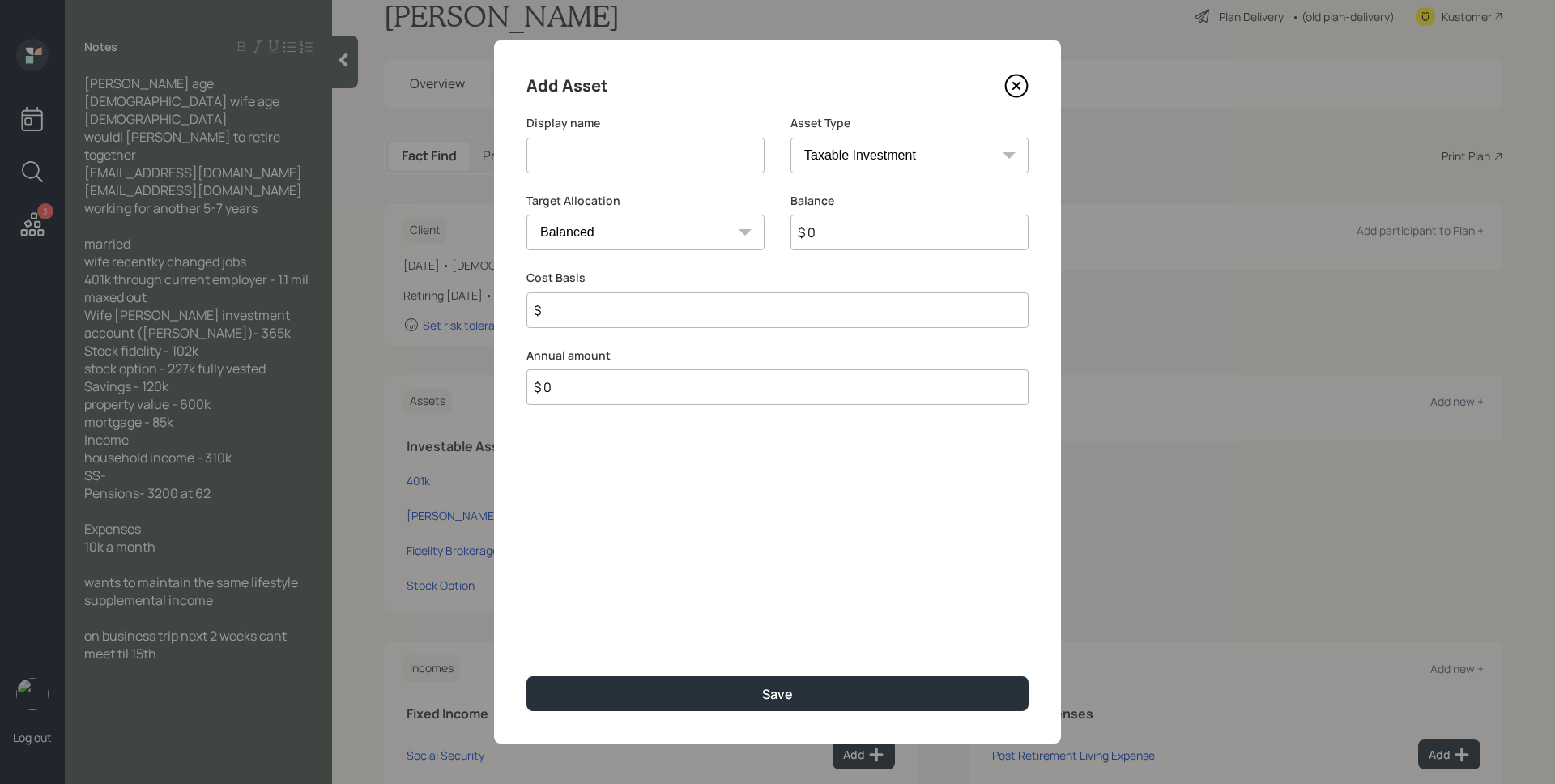
click at [639, 158] on input at bounding box center [645, 155] width 238 height 36
type input "Savings"
select select "cash"
click at [791, 138] on select "SEP IRA IRA Roth IRA 401(k) Roth 401(k) 403(b) Roth 403(b) 457(b) Roth 457(b) H…" at bounding box center [910, 155] width 238 height 36
type input "$"
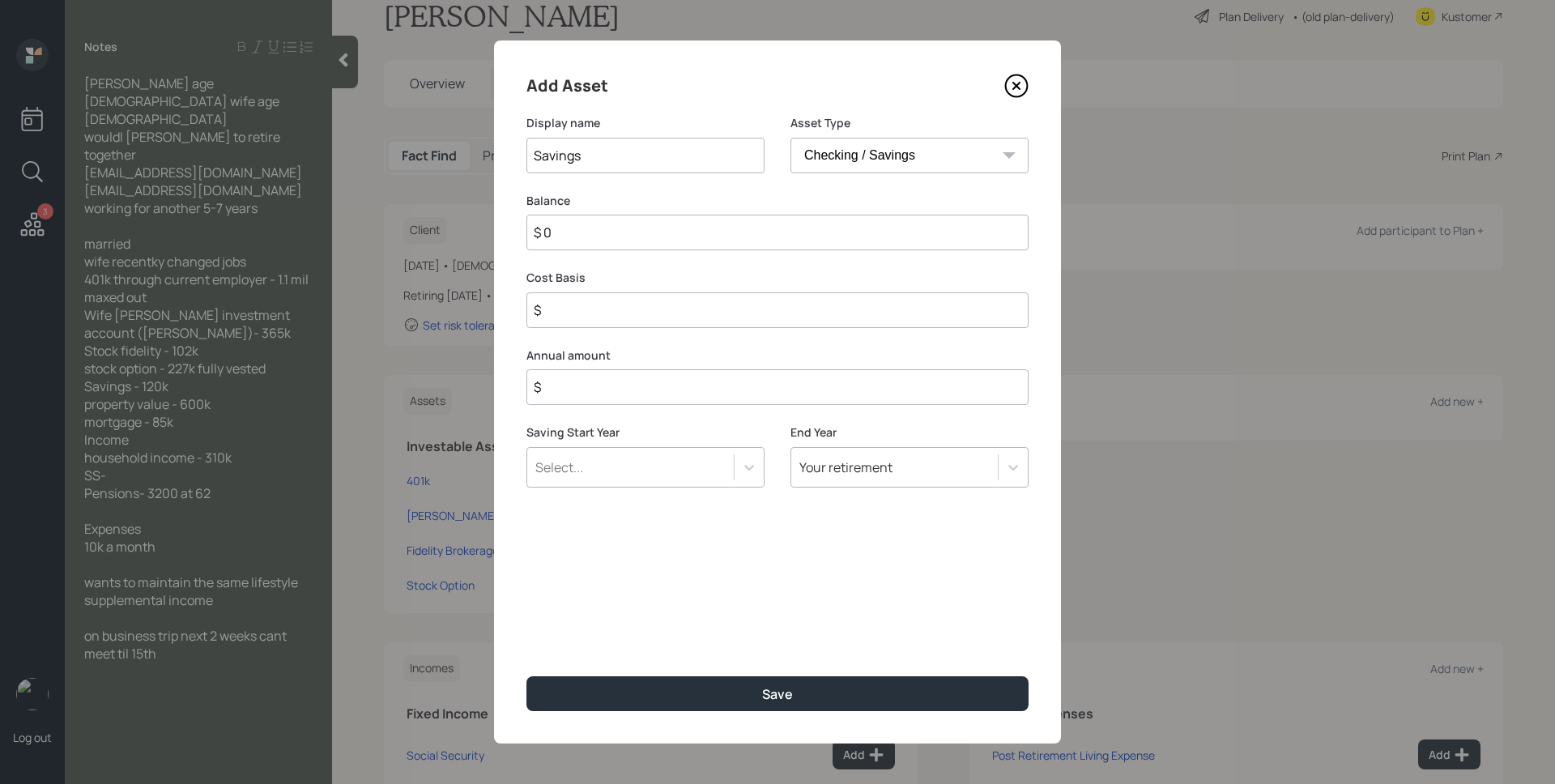
type input "$ 1"
type input "$ 12"
type input "$ 120"
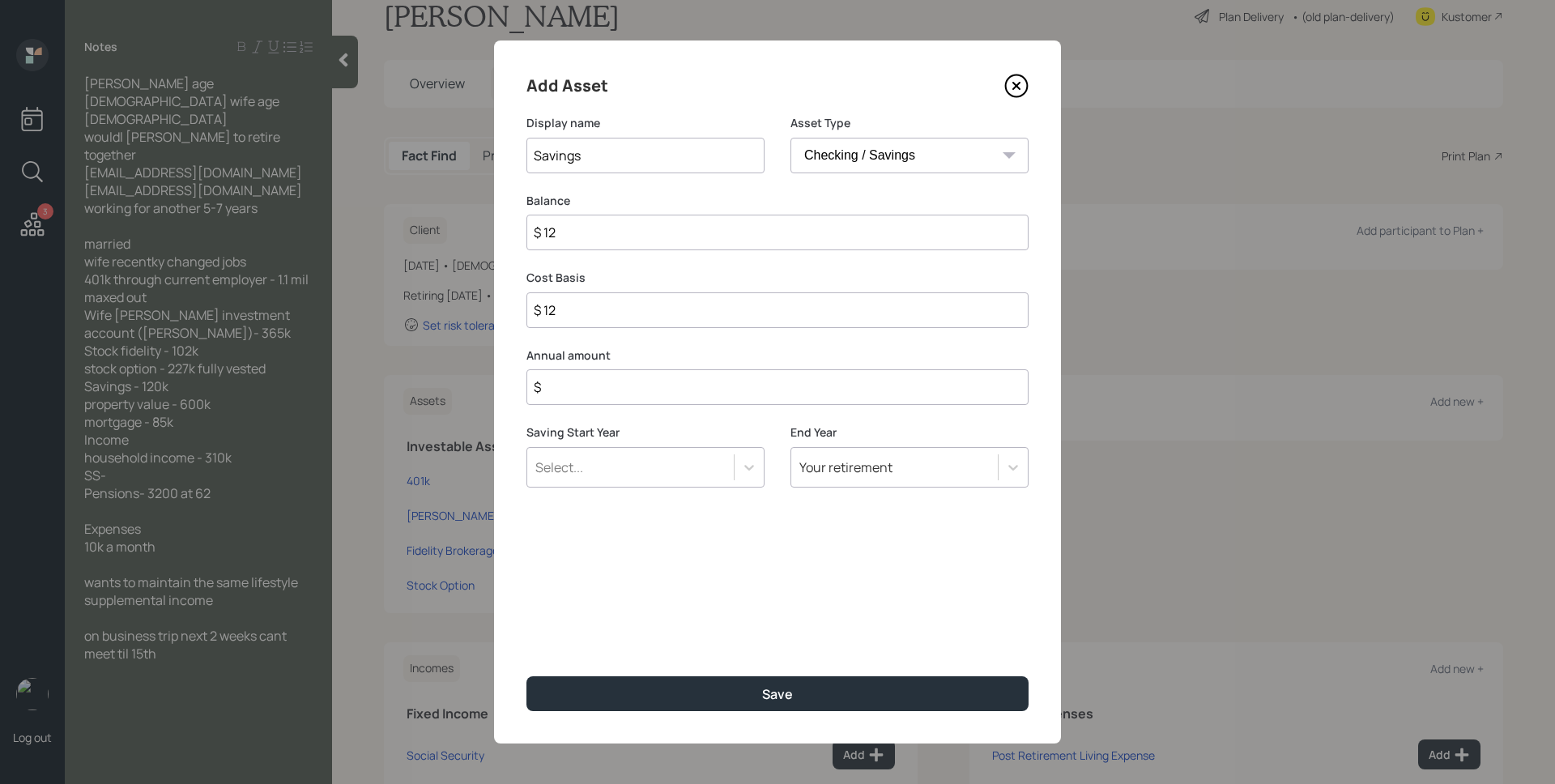
type input "$ 120"
type input "$ 1,200"
type input "$ 12,000"
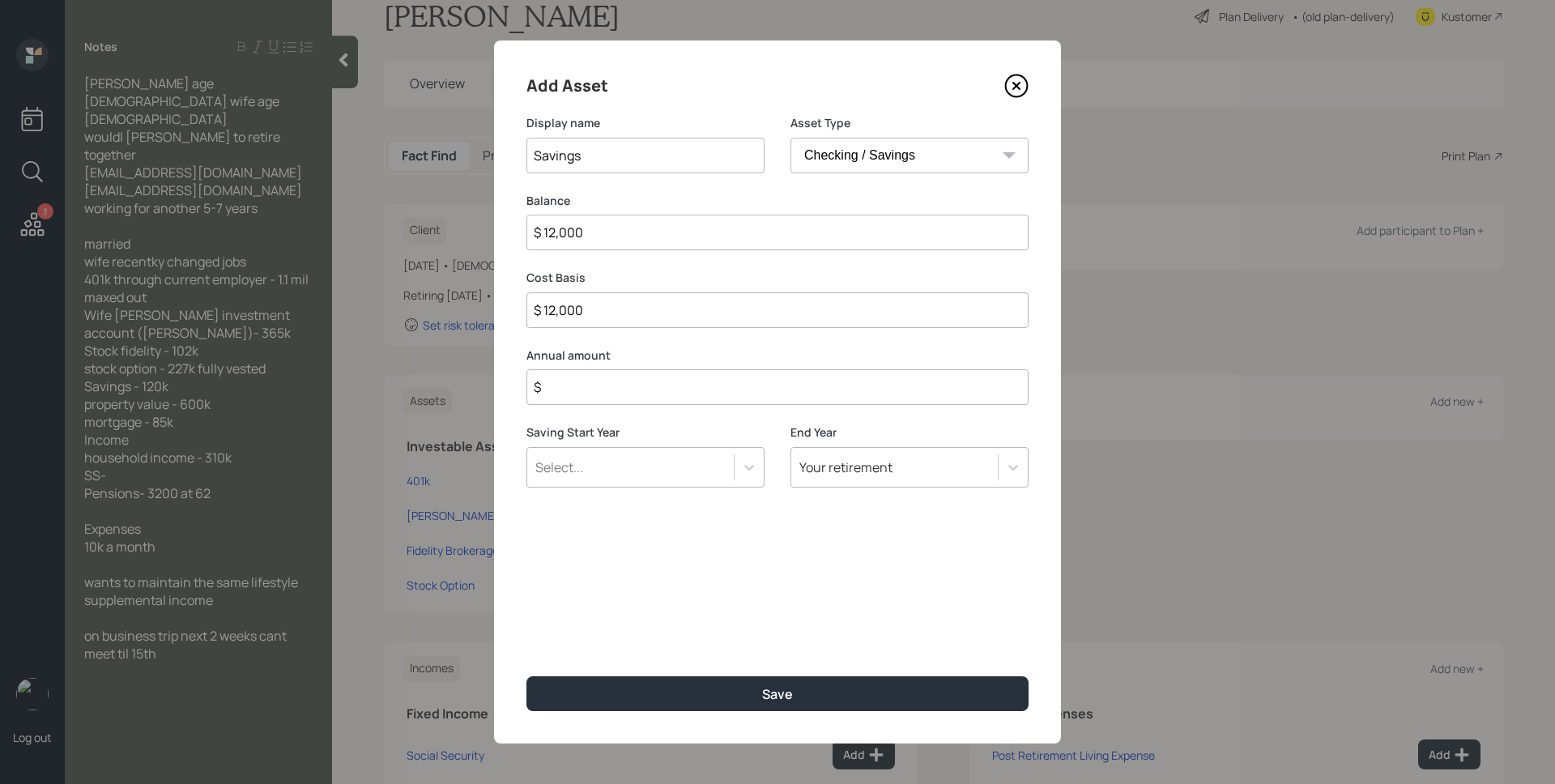
type input "$ 120,000"
click at [613, 315] on input "$ 0" at bounding box center [778, 310] width 502 height 36
type input "$ 120,000"
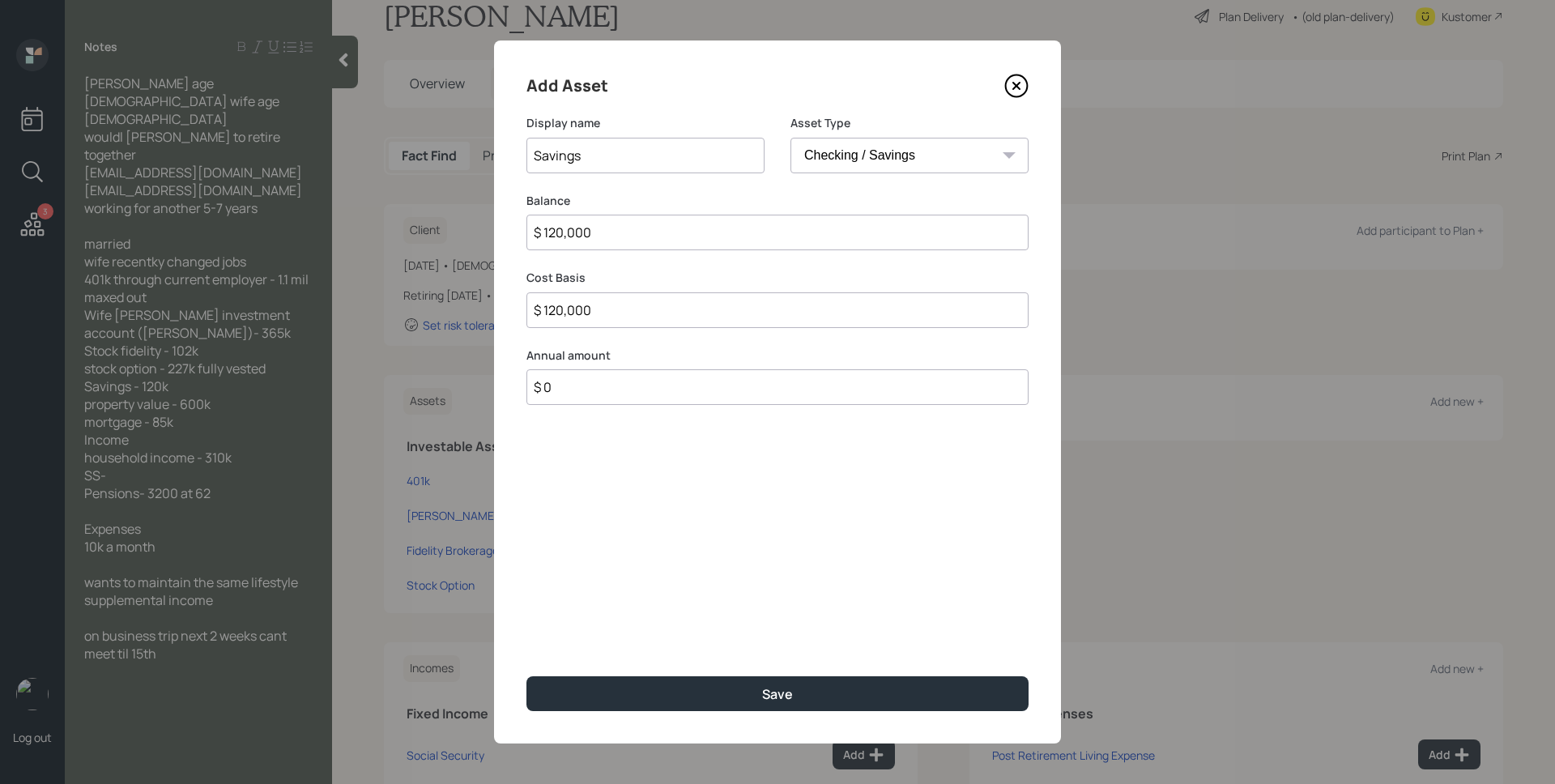
type input "$ 0"
click at [526, 676] on button "Save" at bounding box center [778, 693] width 502 height 35
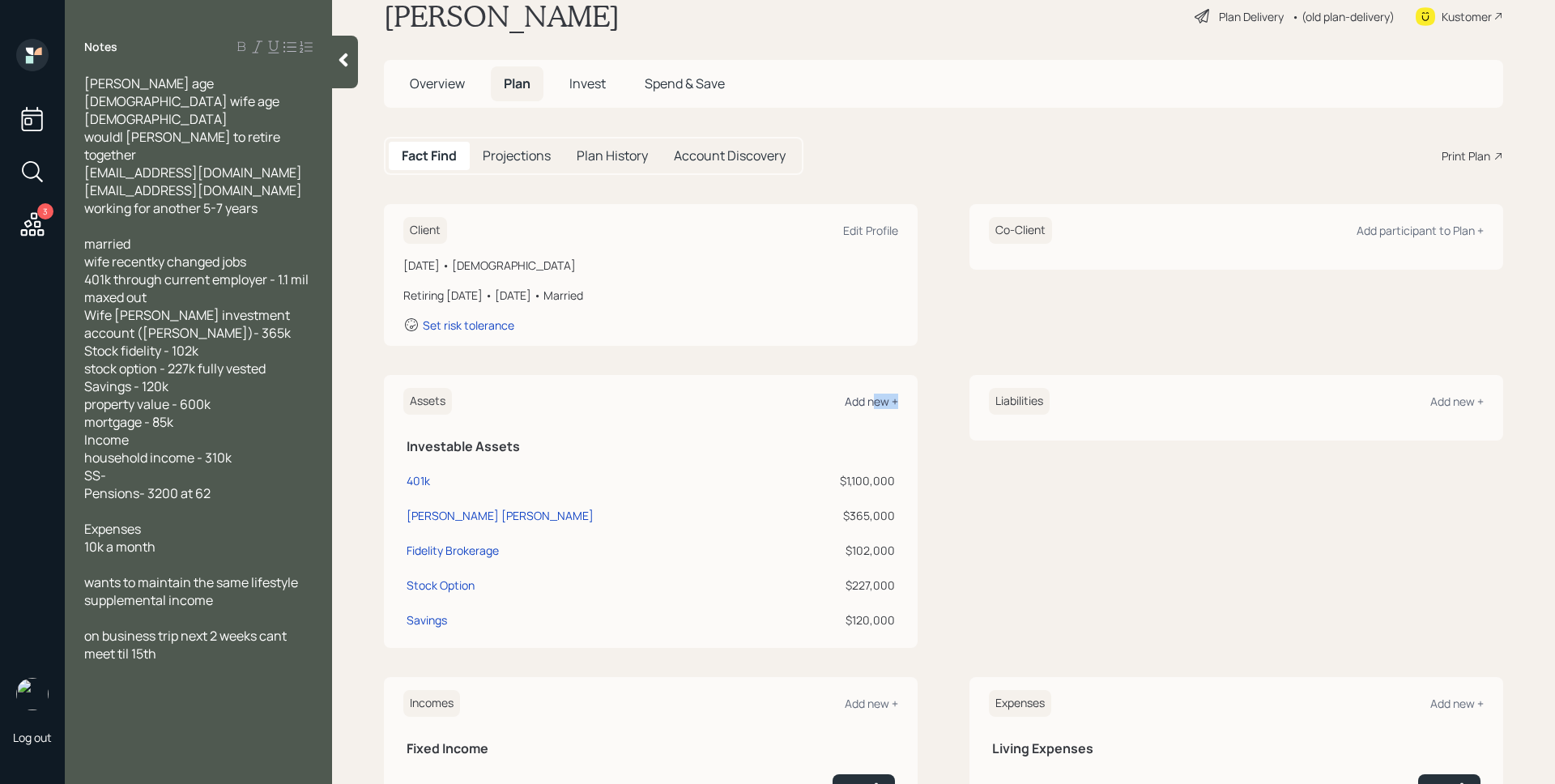
click at [870, 403] on div "Assets Add new +" at bounding box center [651, 401] width 495 height 27
click at [870, 402] on div "Add new +" at bounding box center [871, 401] width 53 height 15
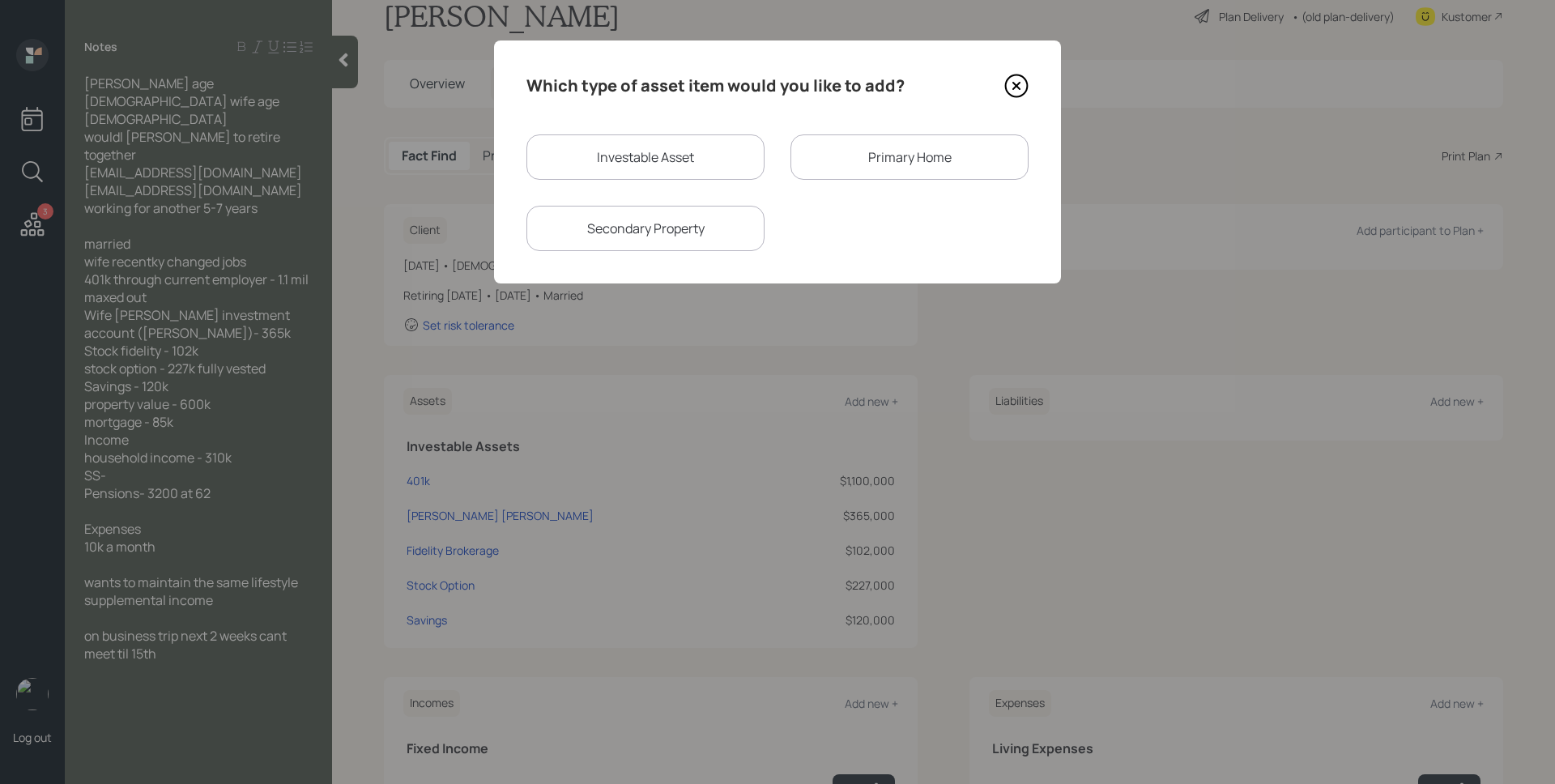
click at [896, 152] on div "Primary Home" at bounding box center [910, 157] width 238 height 45
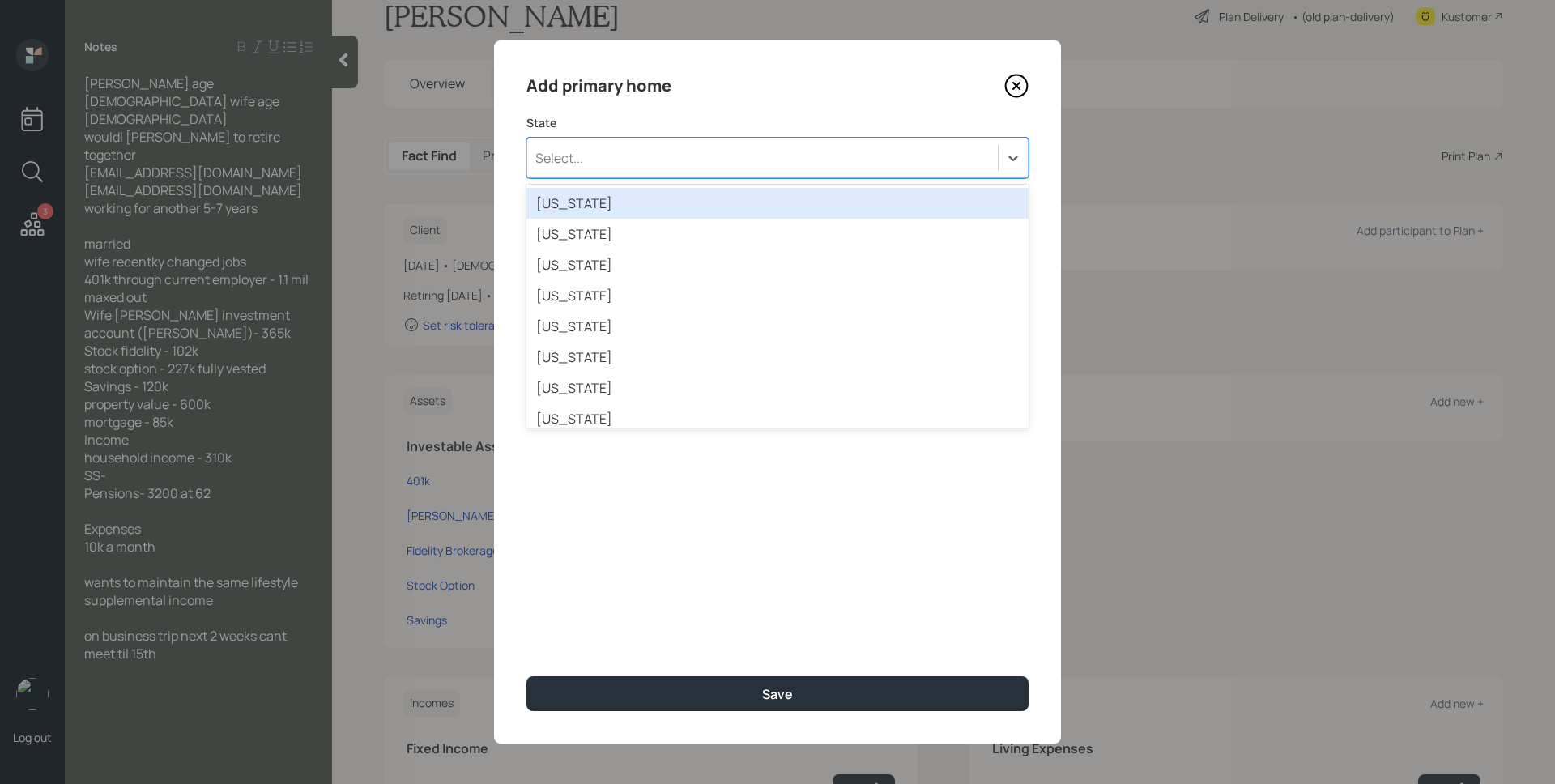
click at [775, 165] on div "Select..." at bounding box center [763, 157] width 470 height 27
type input "new"
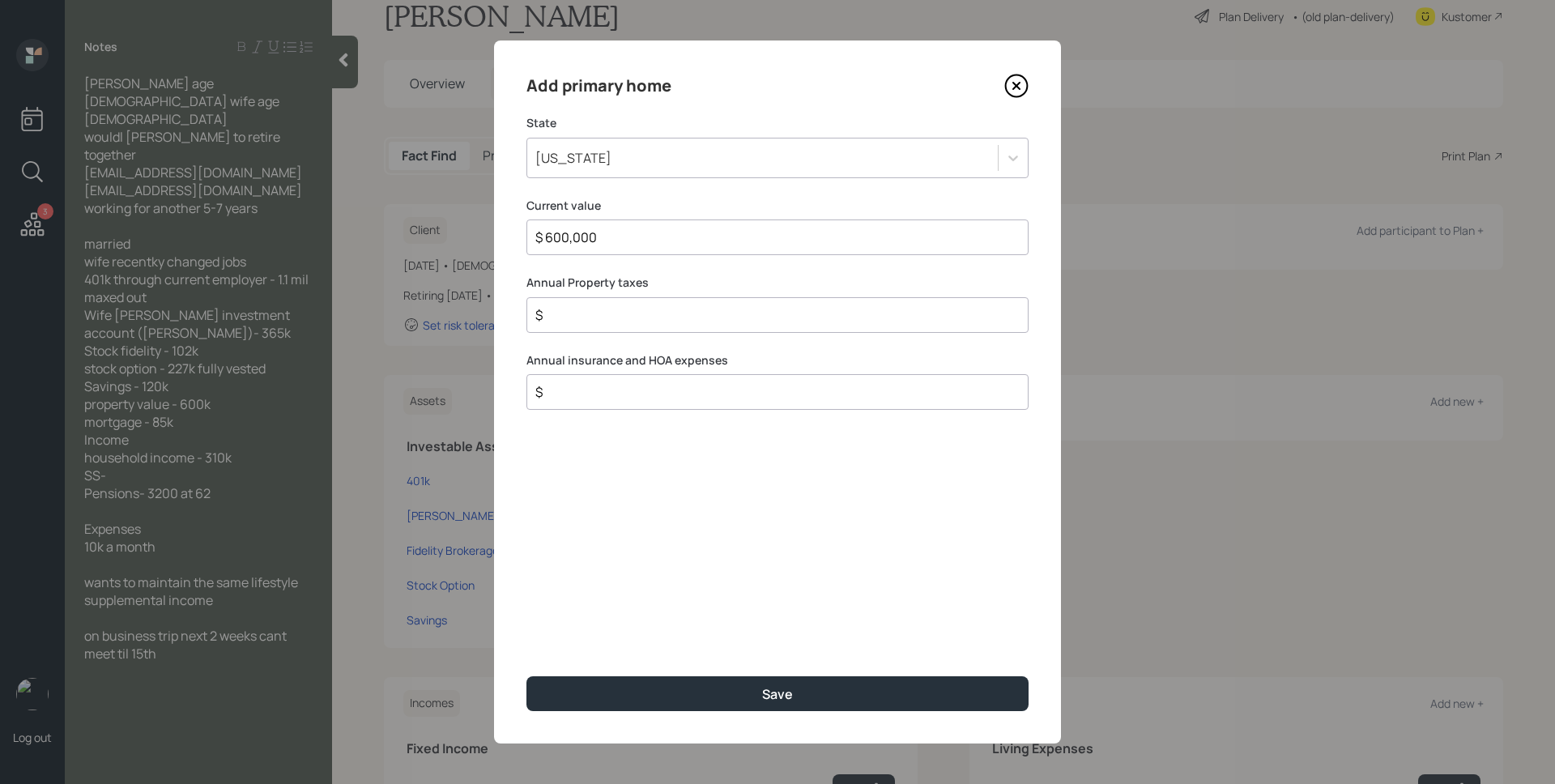
type input "$ 600,000"
type input "$ 0"
click at [526, 676] on button "Save" at bounding box center [778, 693] width 502 height 35
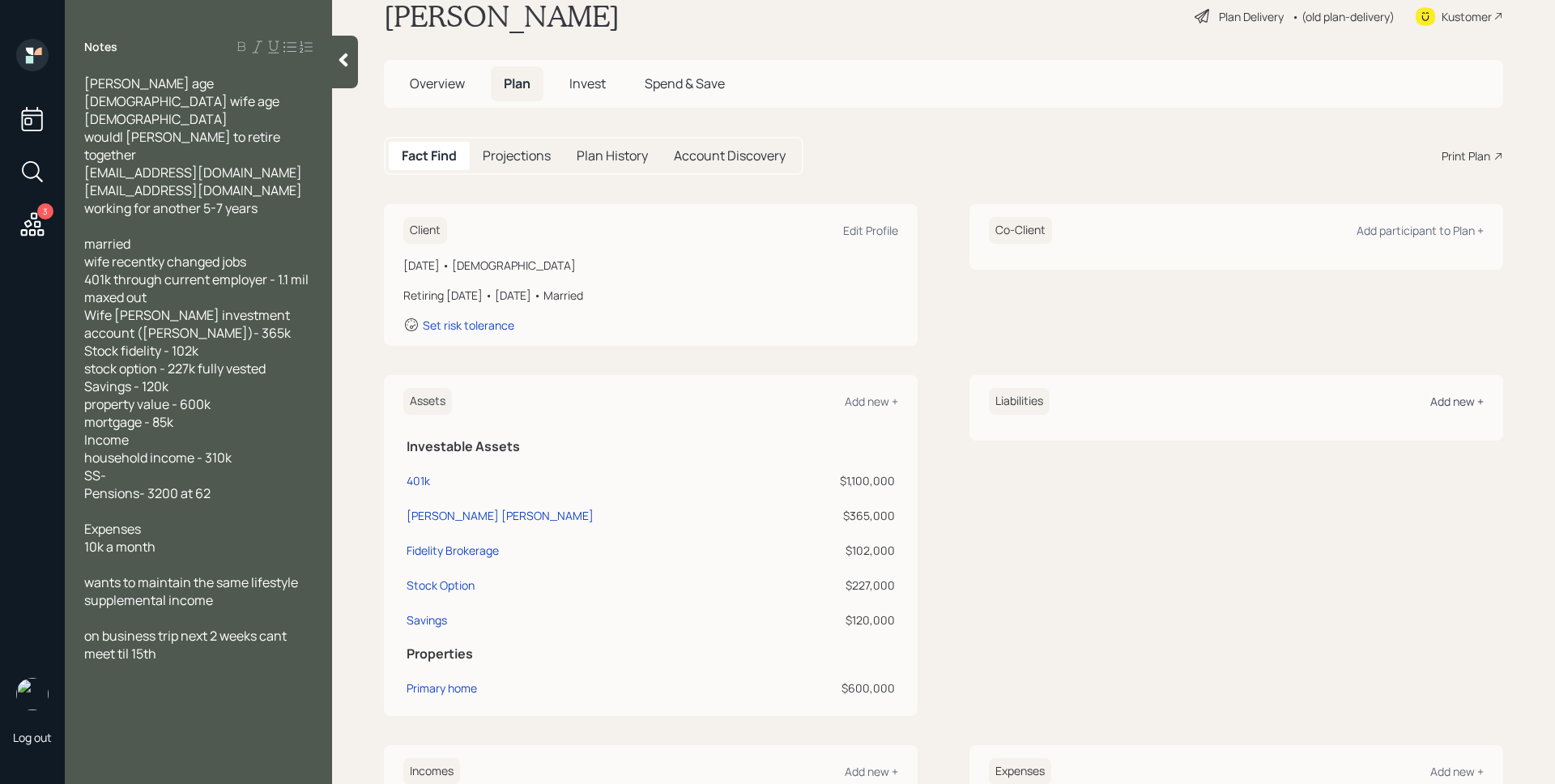
click at [1430, 393] on div "Add new +" at bounding box center [1457, 401] width 53 height 15
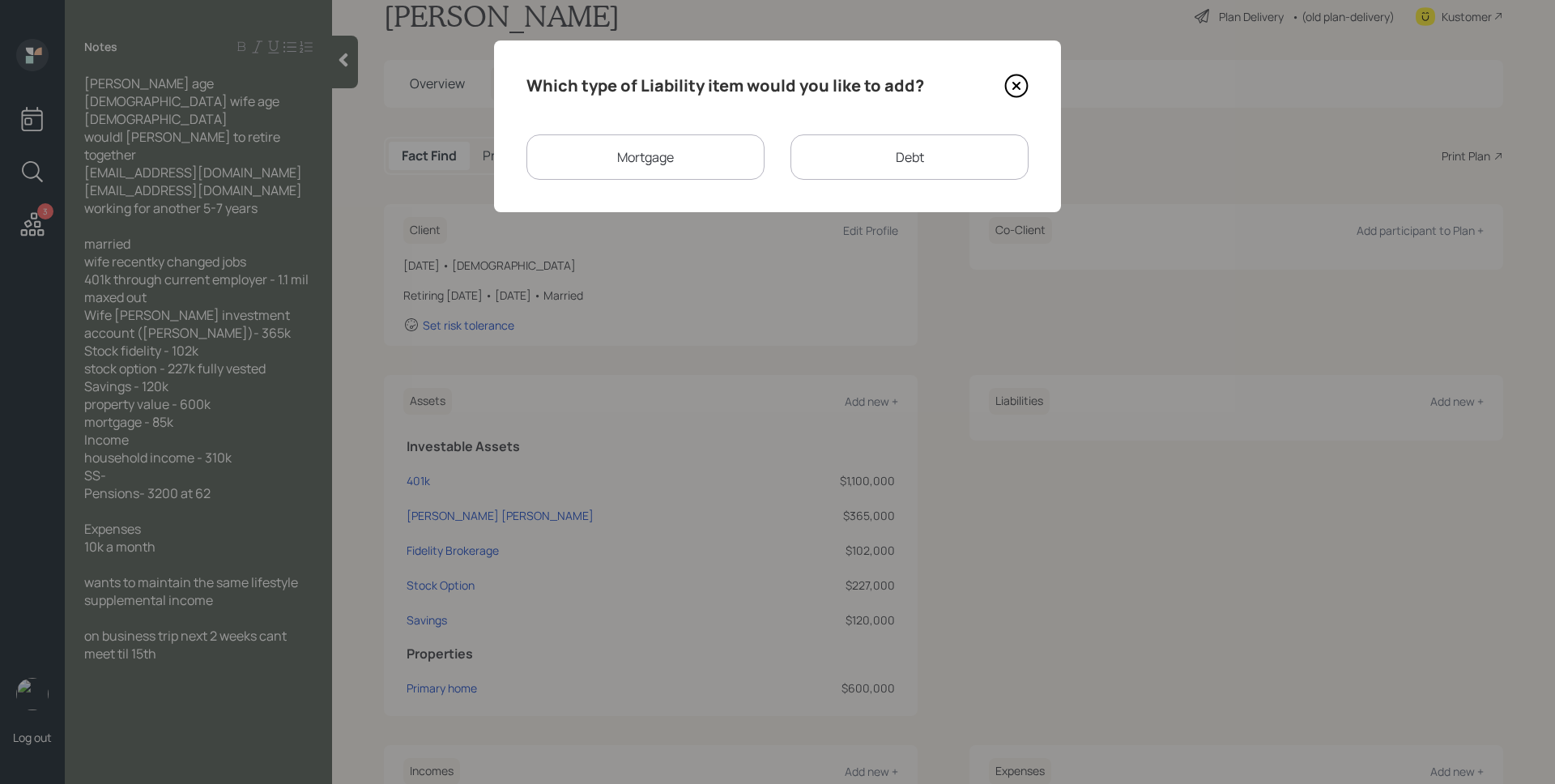
click at [653, 156] on div "Mortgage" at bounding box center [645, 157] width 238 height 45
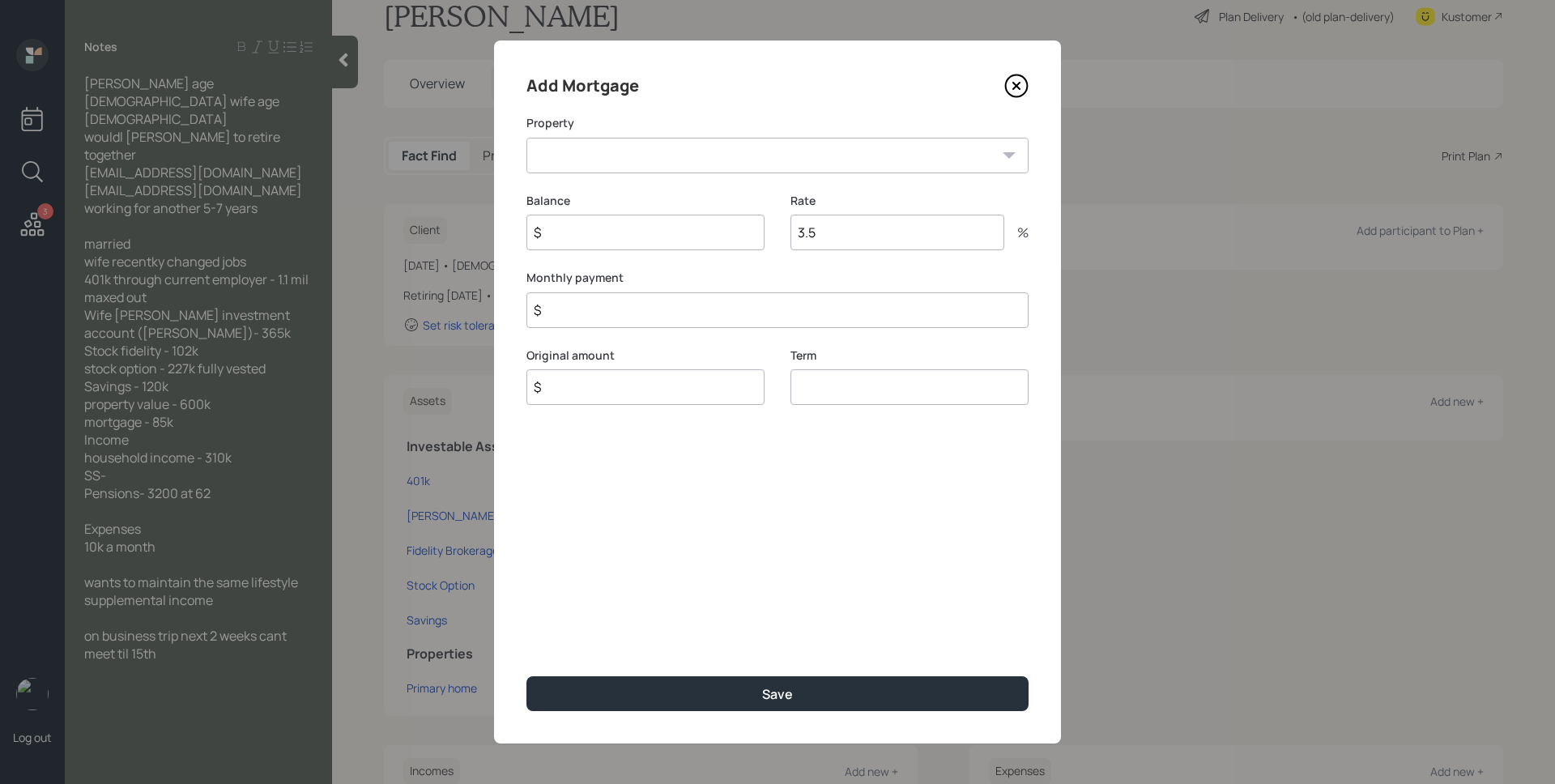
click at [799, 161] on select "NJ Primary home" at bounding box center [778, 155] width 502 height 36
select select "3f332906-be9e-4c4a-997b-29fb114dccb6"
click at [526, 138] on select "NJ Primary home" at bounding box center [778, 155] width 502 height 36
click at [674, 233] on input "$" at bounding box center [645, 232] width 238 height 36
type input "$ 85,000"
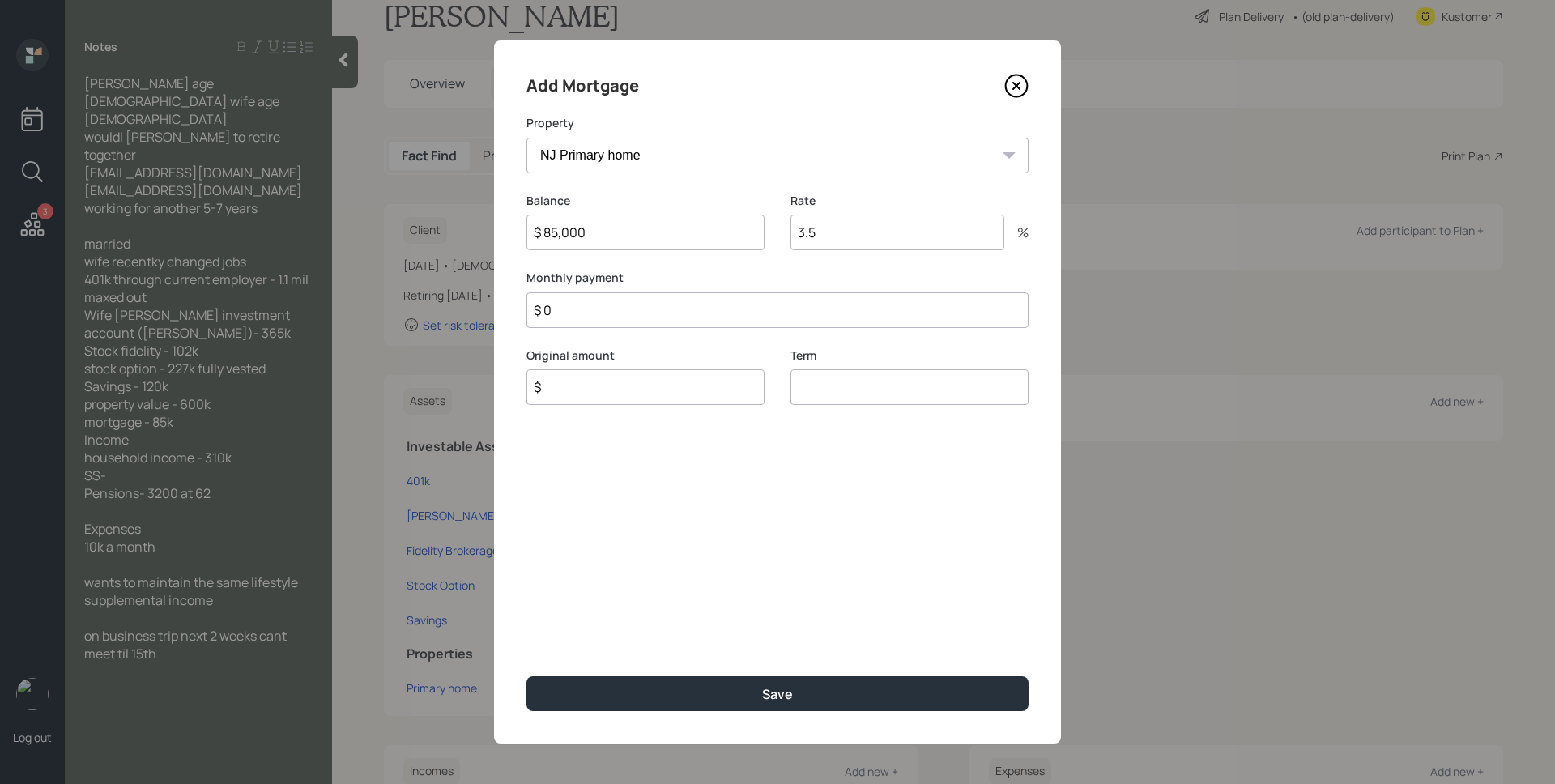
type input "$ 0"
type input "$ 85,000"
type input "30"
click at [526, 676] on button "Save" at bounding box center [778, 693] width 502 height 35
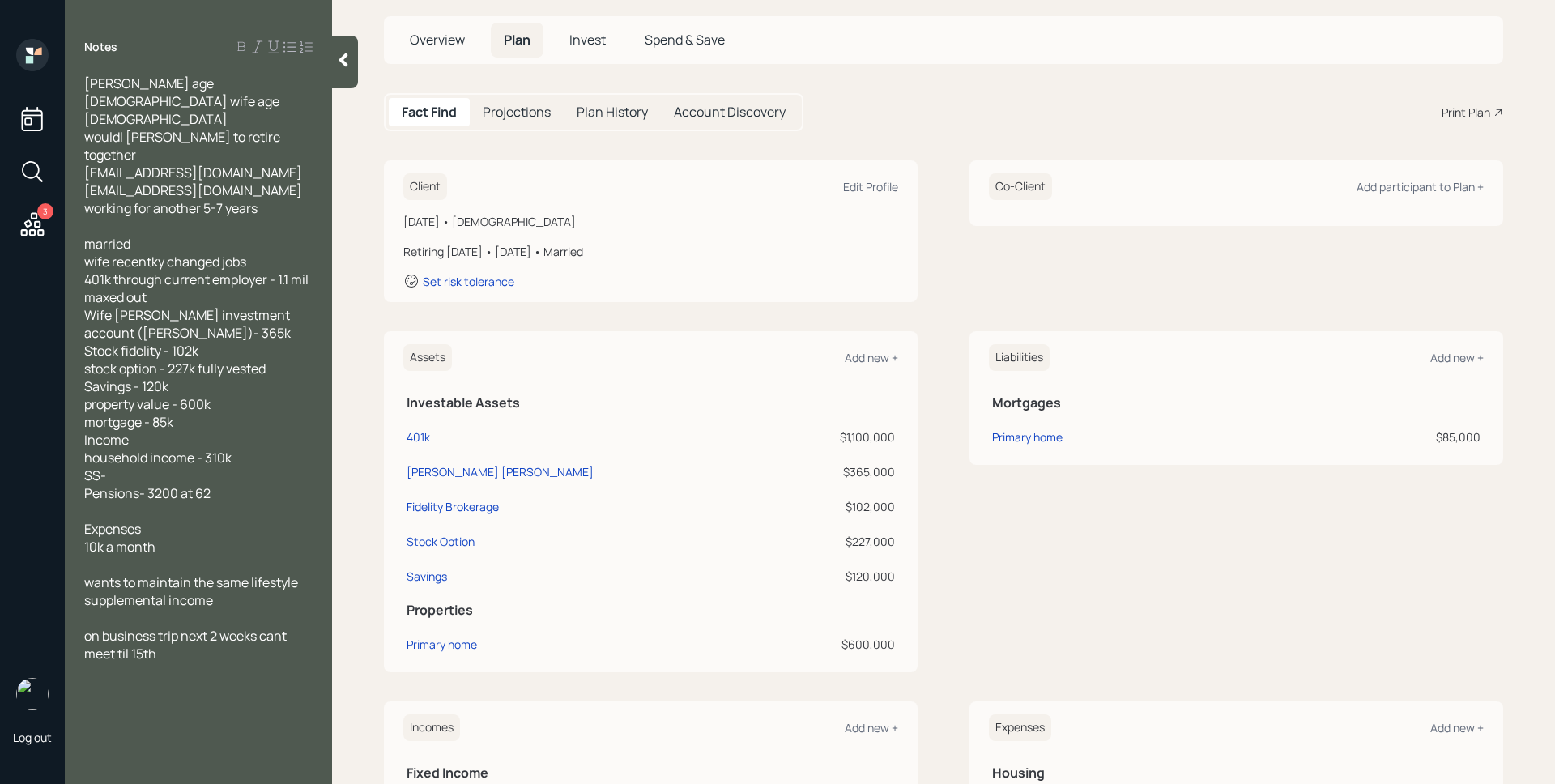
scroll to position [386, 0]
